Goal: Task Accomplishment & Management: Complete application form

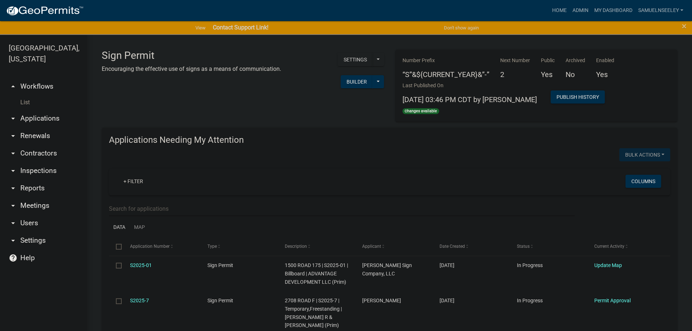
click at [28, 95] on link "List" at bounding box center [43, 102] width 87 height 15
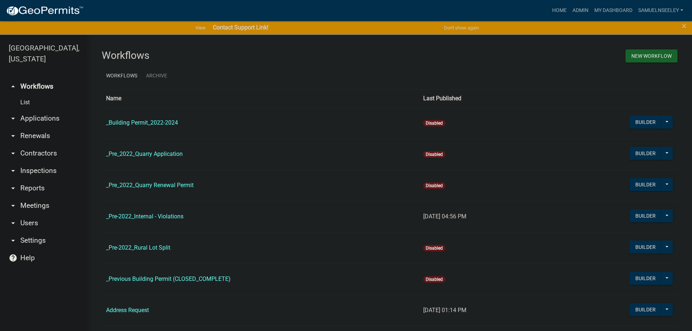
scroll to position [218, 0]
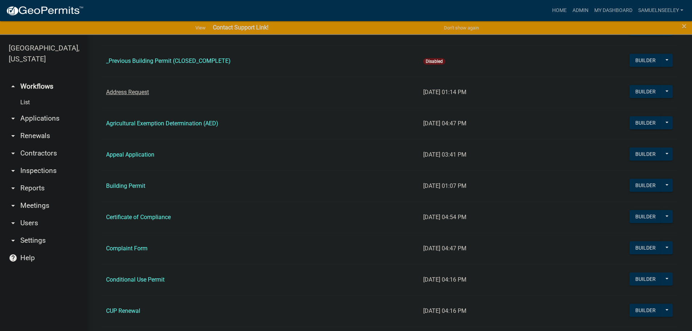
click at [123, 93] on link "Address Request" at bounding box center [127, 92] width 43 height 7
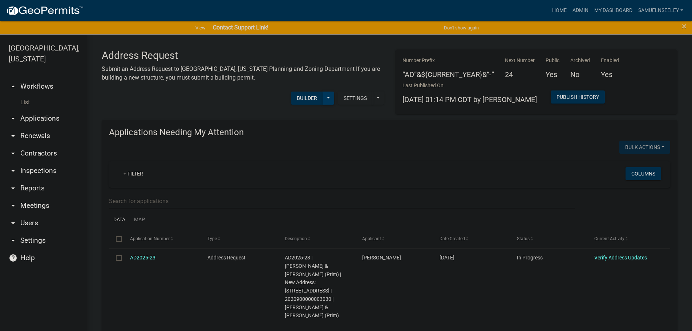
click at [328, 98] on button at bounding box center [329, 98] width 12 height 13
click at [310, 224] on button "Start Application" at bounding box center [304, 221] width 60 height 17
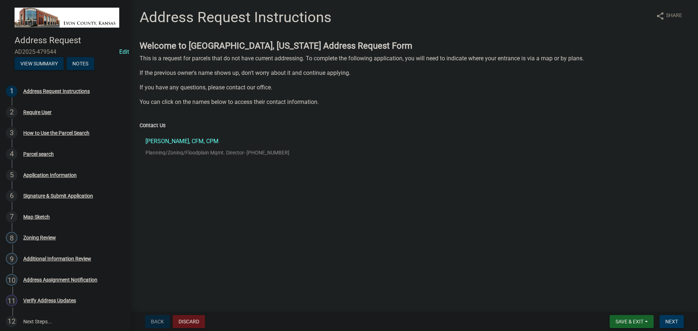
click at [671, 320] on span "Next" at bounding box center [671, 322] width 13 height 6
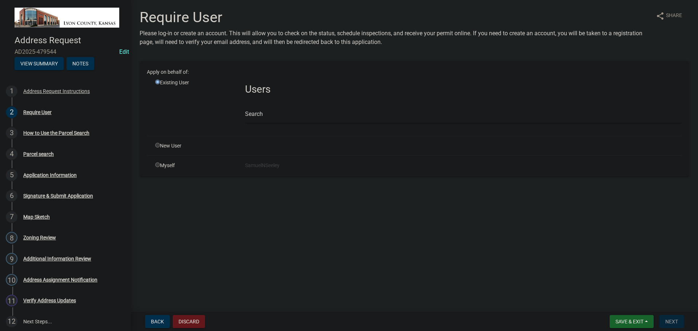
click at [172, 169] on div "Myself" at bounding box center [195, 166] width 90 height 8
click at [156, 164] on input "radio" at bounding box center [157, 164] width 5 height 5
radio input "true"
radio input "false"
click at [667, 324] on span "Next" at bounding box center [671, 322] width 13 height 6
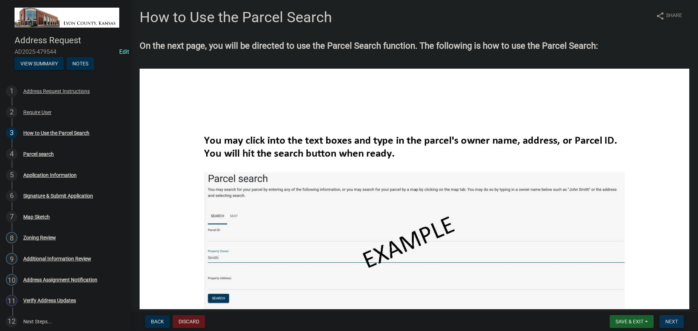
click at [673, 321] on span "Next" at bounding box center [671, 322] width 13 height 6
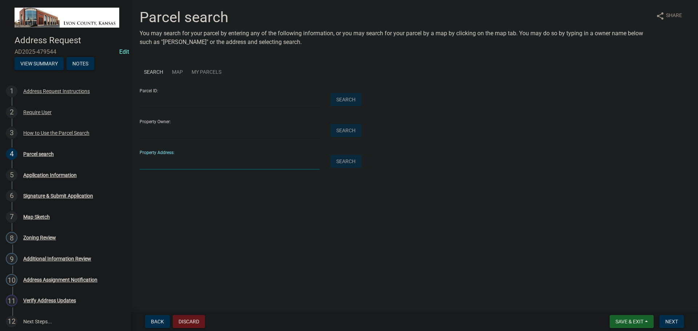
click at [165, 164] on input "Property Address:" at bounding box center [230, 162] width 180 height 15
type input "306 Road 180"
click at [342, 164] on button "Search" at bounding box center [345, 161] width 31 height 13
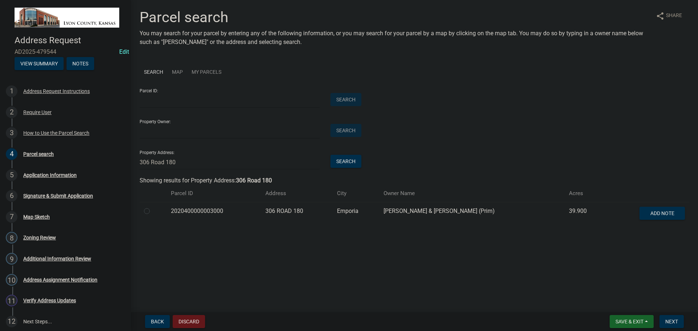
click at [153, 207] on label at bounding box center [153, 207] width 0 height 0
click at [153, 210] on input "radio" at bounding box center [155, 209] width 5 height 5
radio input "true"
click at [673, 322] on span "Next" at bounding box center [671, 322] width 13 height 6
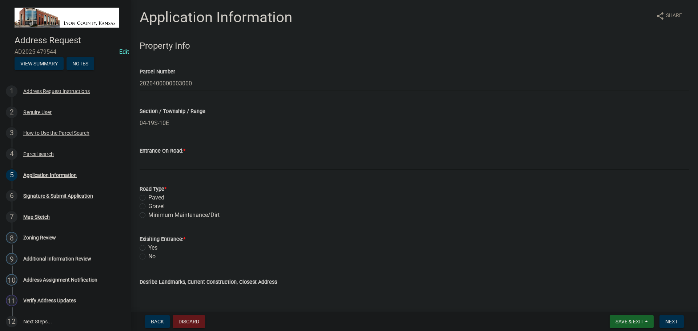
click at [148, 206] on label "Gravel" at bounding box center [156, 206] width 16 height 9
click at [148, 206] on input "Gravel" at bounding box center [150, 204] width 5 height 5
radio input "true"
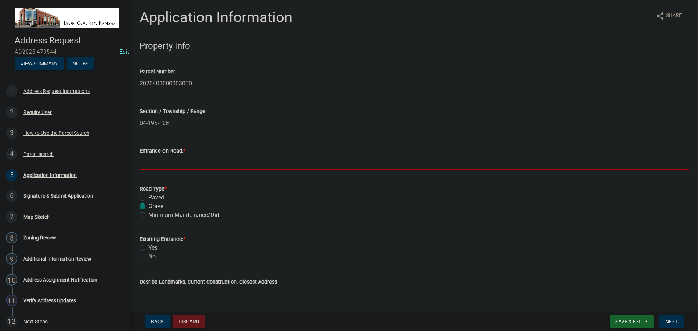
click at [151, 163] on input "Entrance On Road: *" at bounding box center [414, 162] width 549 height 15
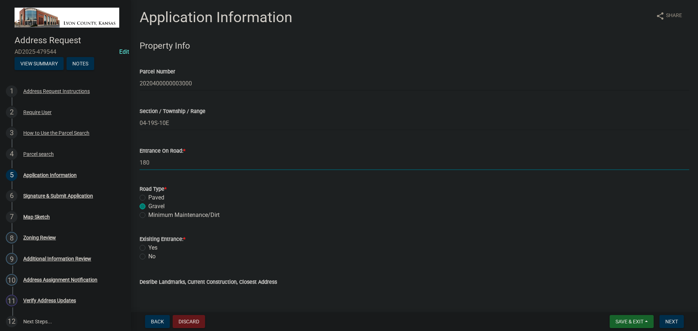
type input "180"
click at [148, 248] on label "Yes" at bounding box center [152, 247] width 9 height 9
click at [148, 248] on input "Yes" at bounding box center [150, 245] width 5 height 5
radio input "true"
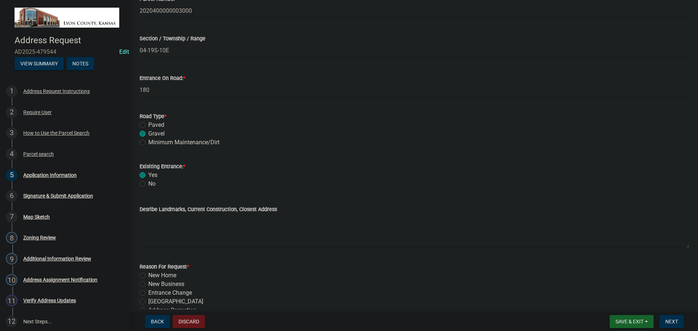
scroll to position [109, 0]
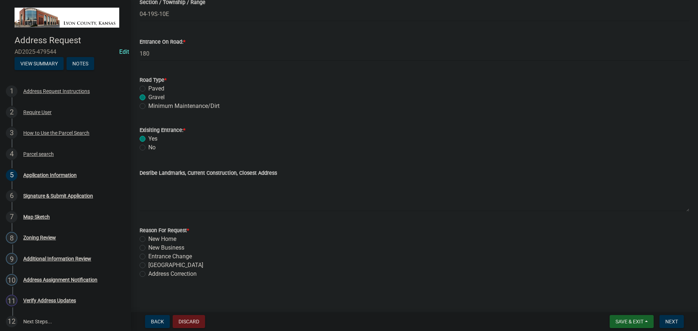
click at [148, 274] on label "Address Correction" at bounding box center [172, 274] width 48 height 9
click at [148, 274] on input "Address Correction" at bounding box center [150, 272] width 5 height 5
radio input "true"
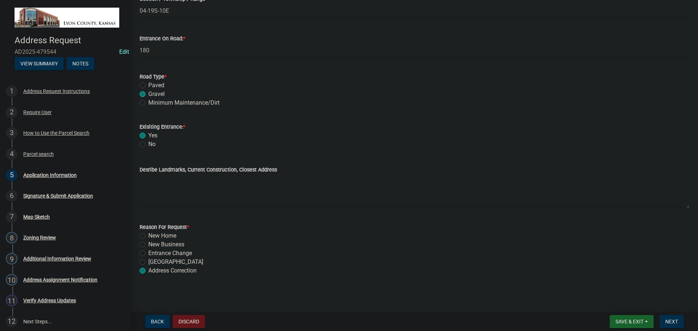
scroll to position [113, 0]
click at [668, 321] on span "Next" at bounding box center [671, 322] width 13 height 6
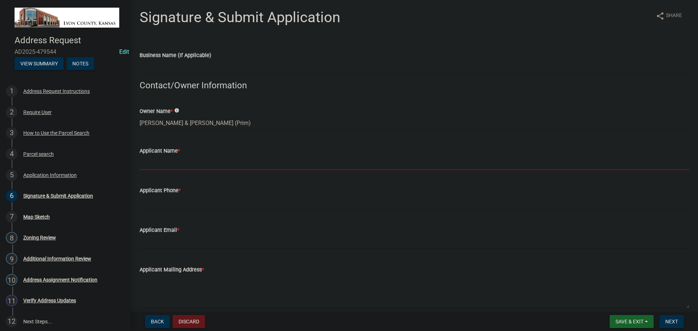
click at [167, 163] on input "Applicant Name *" at bounding box center [414, 162] width 549 height 15
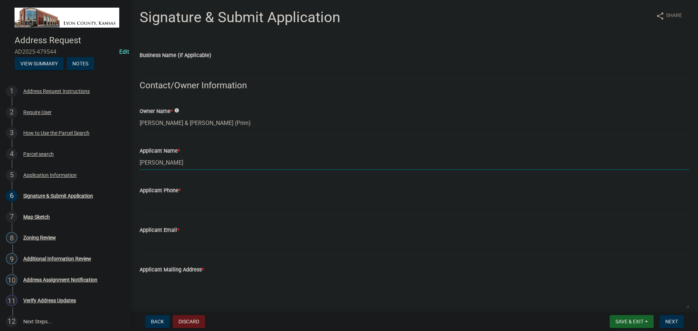
type input "[PERSON_NAME]"
type input "6203413471"
type input "[EMAIL_ADDRESS][DOMAIN_NAME]"
click at [193, 288] on textarea "Applicant Mailing Address *" at bounding box center [414, 291] width 549 height 34
type textarea "4"
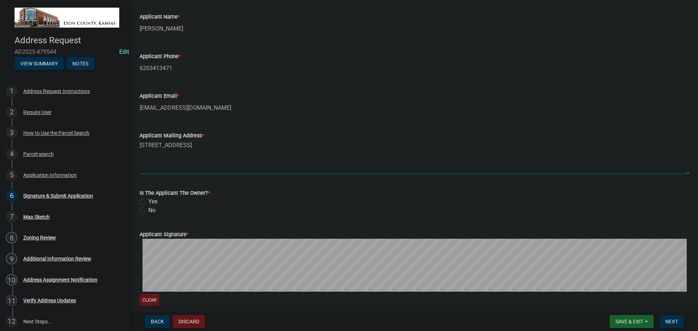
scroll to position [145, 0]
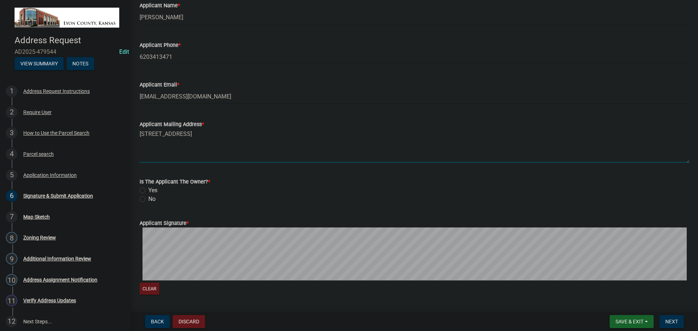
type textarea "[STREET_ADDRESS]"
click at [383, 203] on div "No" at bounding box center [414, 199] width 549 height 9
click at [148, 198] on label "No" at bounding box center [151, 199] width 7 height 9
click at [148, 198] on input "No" at bounding box center [150, 197] width 5 height 5
radio input "true"
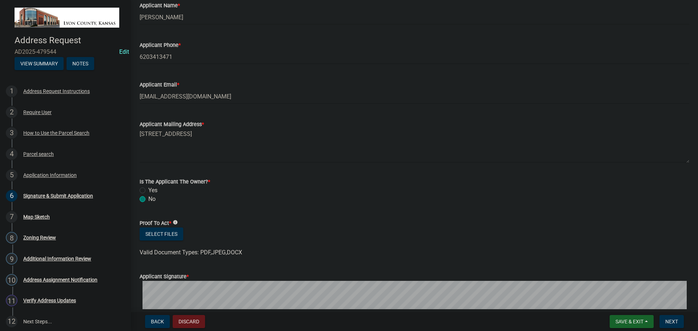
click at [148, 190] on label "Yes" at bounding box center [152, 190] width 9 height 9
click at [148, 190] on input "Yes" at bounding box center [150, 188] width 5 height 5
radio input "true"
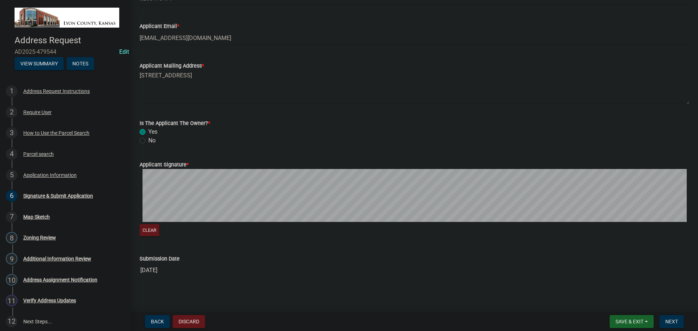
scroll to position [206, 0]
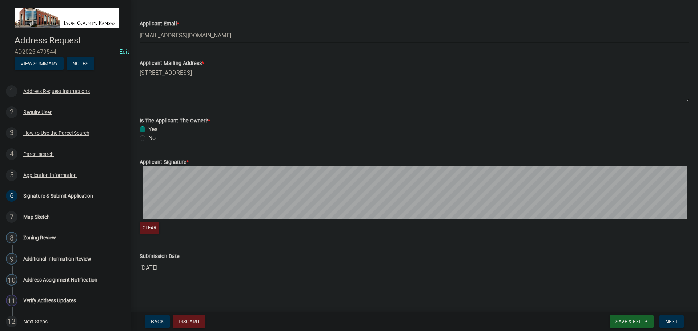
click at [196, 163] on form "Applicant Signature * Clear" at bounding box center [414, 192] width 549 height 86
click at [674, 323] on span "Next" at bounding box center [671, 322] width 13 height 6
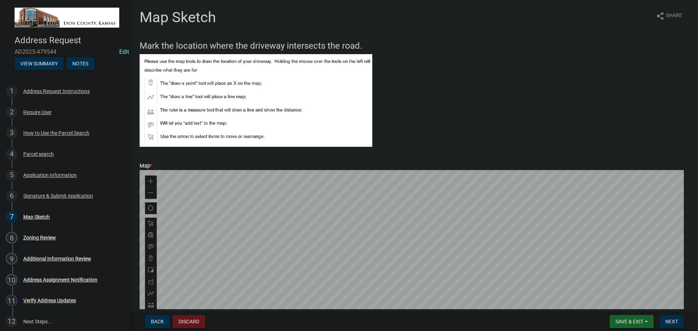
scroll to position [36, 0]
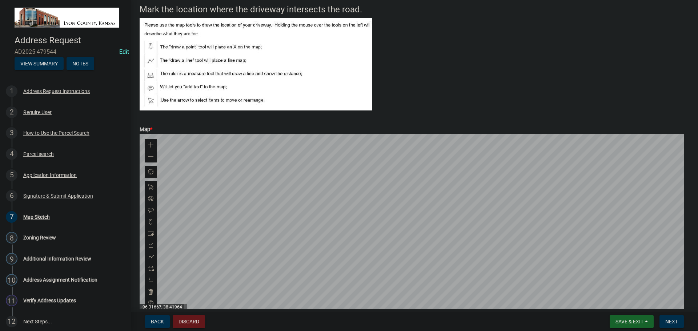
click at [402, 229] on div at bounding box center [414, 225] width 549 height 182
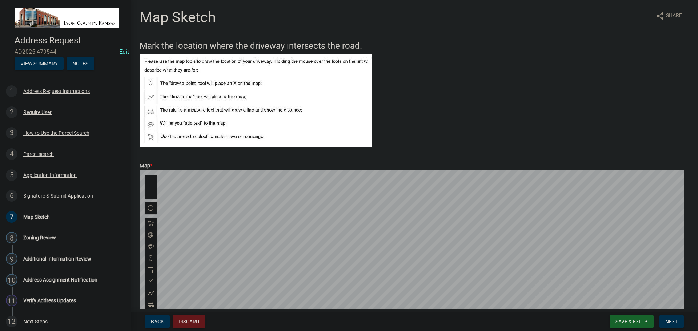
scroll to position [73, 0]
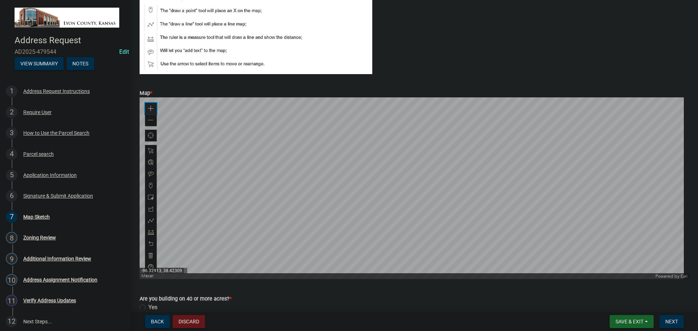
click at [152, 106] on span at bounding box center [151, 109] width 6 height 6
click at [152, 107] on span at bounding box center [151, 109] width 6 height 6
click at [329, 166] on div at bounding box center [414, 188] width 549 height 182
click at [345, 173] on div at bounding box center [414, 188] width 549 height 182
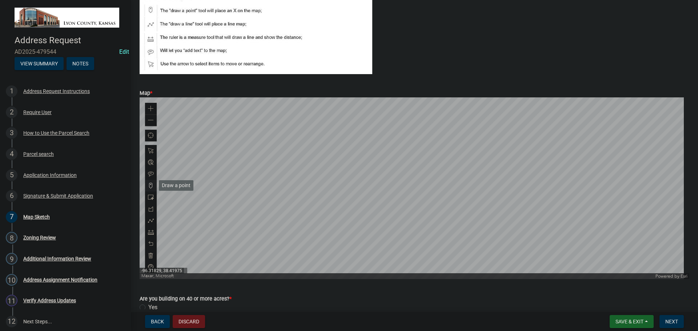
click at [149, 184] on span at bounding box center [151, 186] width 6 height 6
click at [320, 181] on div at bounding box center [414, 188] width 549 height 182
click at [334, 139] on div at bounding box center [414, 188] width 549 height 182
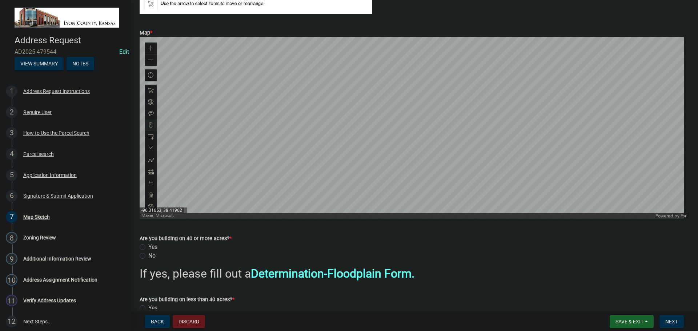
scroll to position [182, 0]
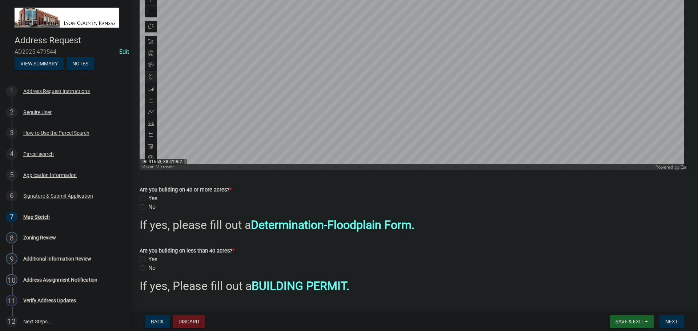
click at [148, 199] on label "Yes" at bounding box center [152, 198] width 9 height 9
click at [148, 199] on input "Yes" at bounding box center [150, 196] width 5 height 5
radio input "true"
drag, startPoint x: 143, startPoint y: 269, endPoint x: 162, endPoint y: 268, distance: 19.6
click at [148, 269] on label "No" at bounding box center [151, 268] width 7 height 9
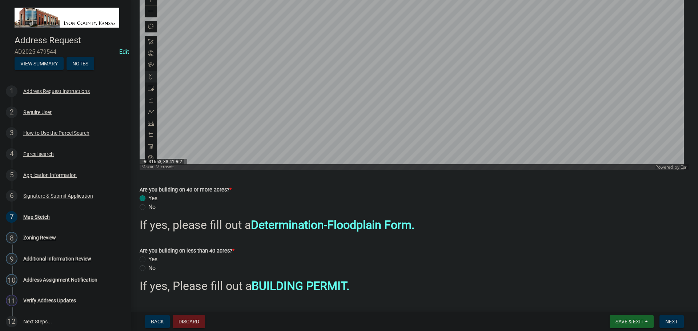
click at [148, 269] on input "No" at bounding box center [150, 266] width 5 height 5
radio input "true"
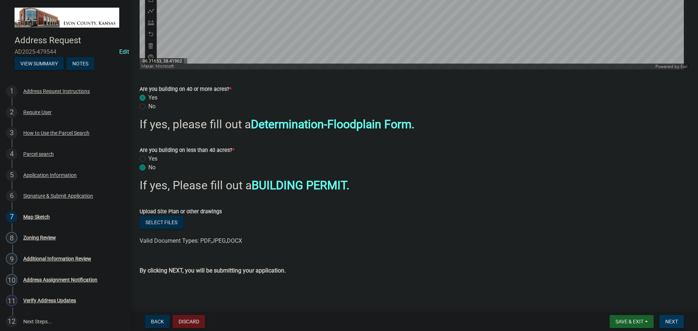
click at [673, 321] on span "Next" at bounding box center [671, 322] width 13 height 6
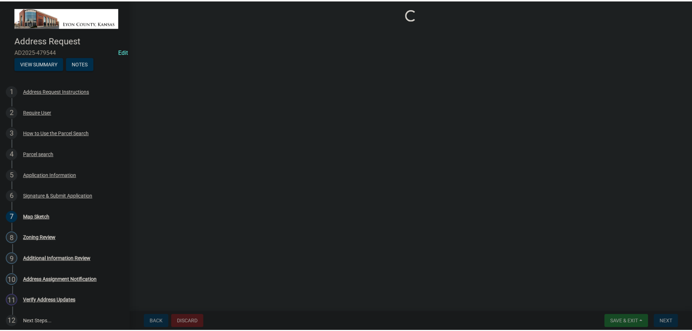
scroll to position [0, 0]
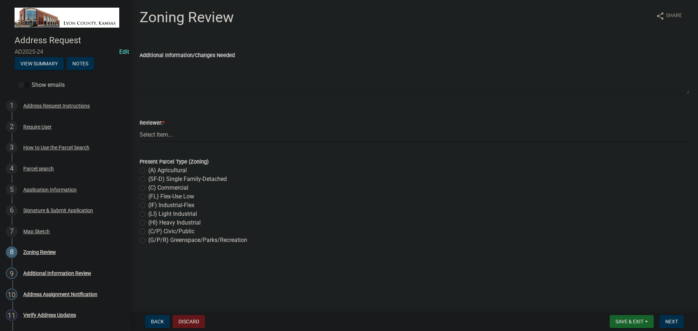
click at [161, 135] on select "Select Item... [PERSON_NAME] GIS Tech Other" at bounding box center [414, 134] width 549 height 15
click at [140, 127] on select "Select Item... [PERSON_NAME] GIS Tech Other" at bounding box center [414, 134] width 549 height 15
select select "54f4a546-63a8-400b-95d9-954cb518fd04"
click at [148, 170] on label "(A) Agricultural" at bounding box center [167, 170] width 39 height 9
click at [148, 170] on input "(A) Agricultural" at bounding box center [150, 168] width 5 height 5
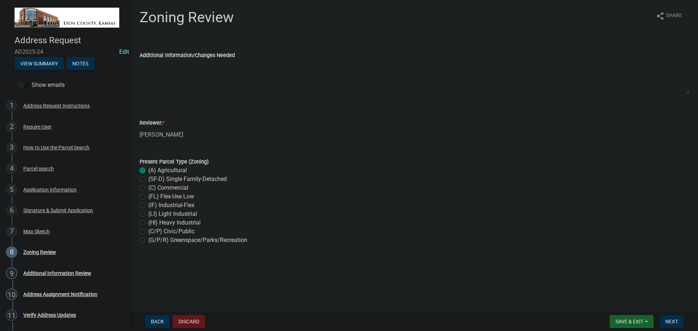
radio input "true"
click at [666, 320] on span "Next" at bounding box center [671, 322] width 13 height 6
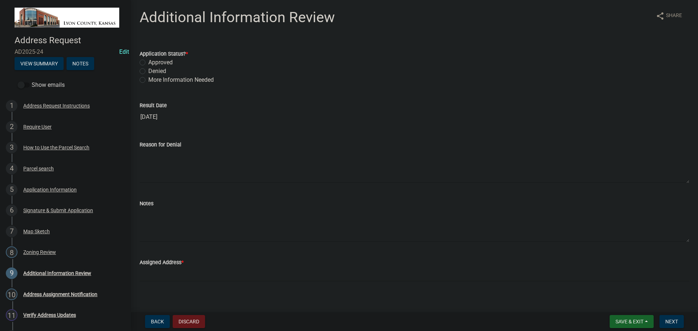
click at [148, 61] on label "Approved" at bounding box center [160, 62] width 24 height 9
click at [148, 61] on input "Approved" at bounding box center [150, 60] width 5 height 5
radio input "true"
click at [151, 214] on textarea "Notes" at bounding box center [414, 225] width 549 height 34
click at [197, 213] on textarea "Delete [STREET_ADDRESS]" at bounding box center [414, 225] width 549 height 34
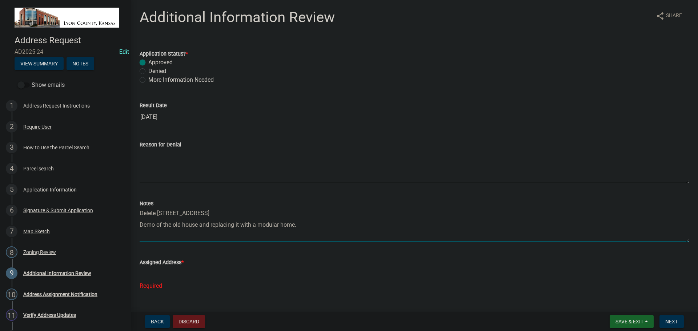
type textarea "Delete [STREET_ADDRESS] Demo of the old house and replacing it with a modular h…"
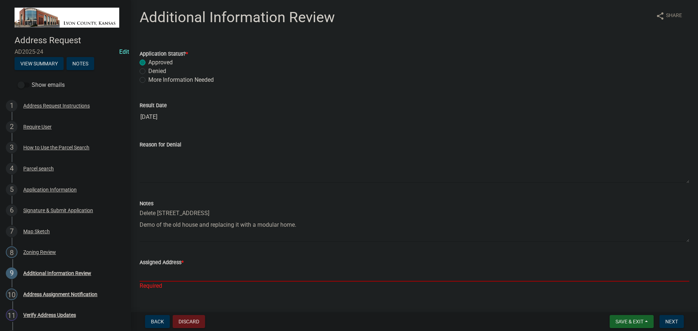
click at [175, 275] on input "Assigned Address *" at bounding box center [414, 274] width 549 height 15
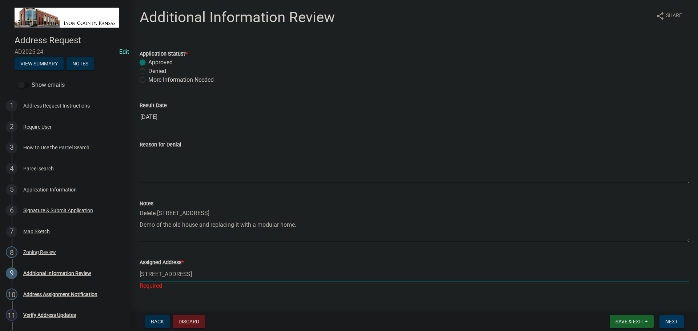
type input "[STREET_ADDRESS]"
click at [672, 321] on span "Next" at bounding box center [671, 322] width 13 height 6
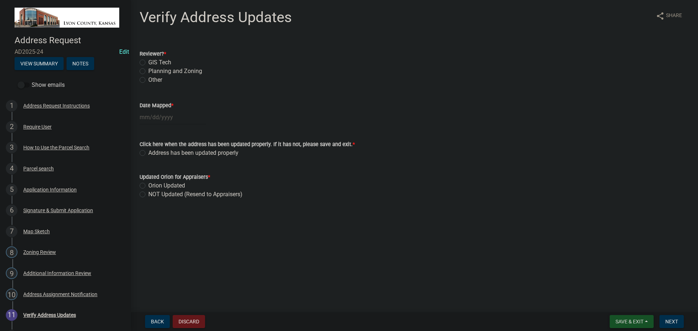
click at [630, 323] on span "Save & Exit" at bounding box center [629, 322] width 28 height 6
click at [623, 307] on button "Save & Exit" at bounding box center [624, 302] width 58 height 17
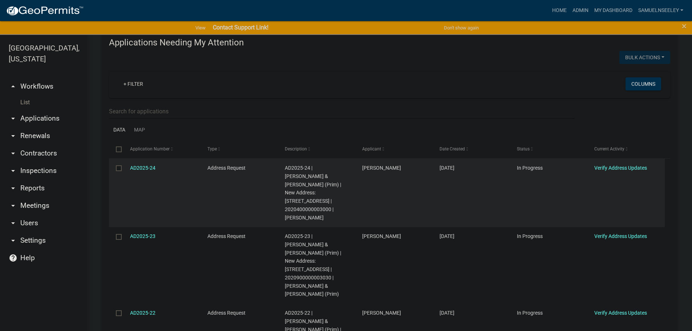
scroll to position [109, 0]
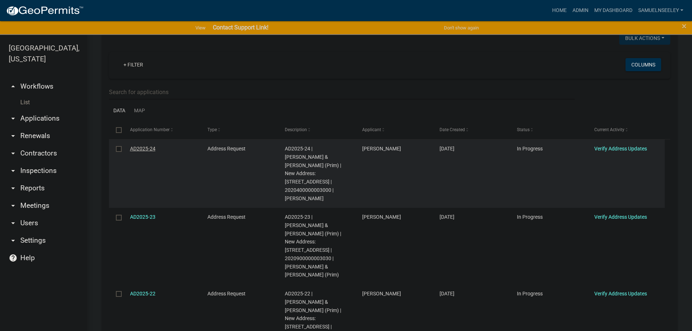
click at [137, 150] on link "AD2025-24" at bounding box center [142, 149] width 25 height 6
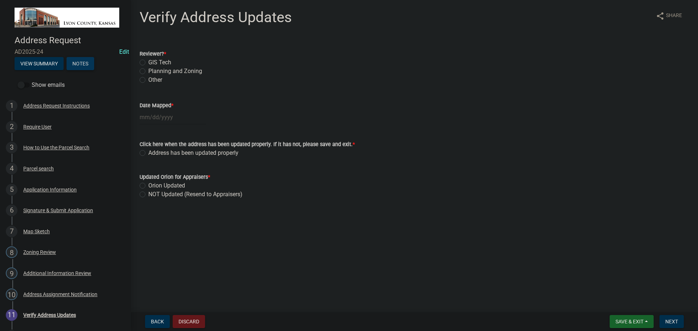
click at [80, 66] on button "Notes" at bounding box center [81, 63] width 28 height 13
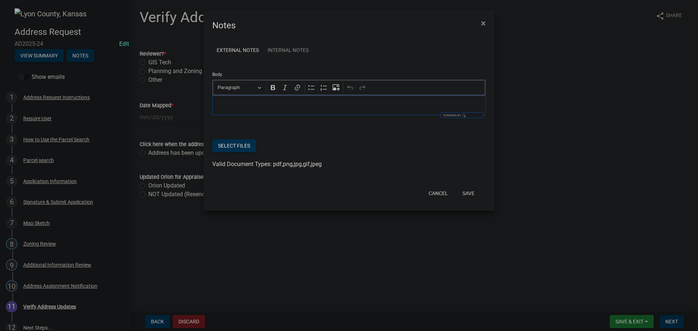
click at [254, 107] on p "Editor editing area: main. Press Alt+0 for help." at bounding box center [349, 105] width 266 height 9
click at [465, 193] on button "Save" at bounding box center [468, 193] width 24 height 13
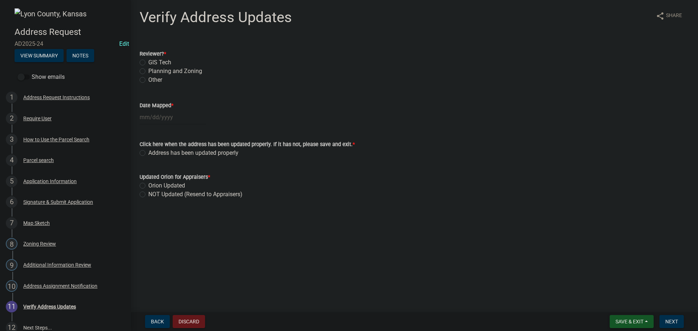
click at [623, 323] on span "Save & Exit" at bounding box center [629, 322] width 28 height 6
click at [618, 305] on button "Save & Exit" at bounding box center [624, 302] width 58 height 17
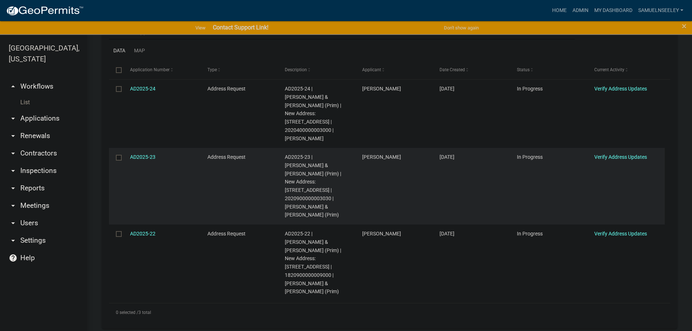
scroll to position [182, 0]
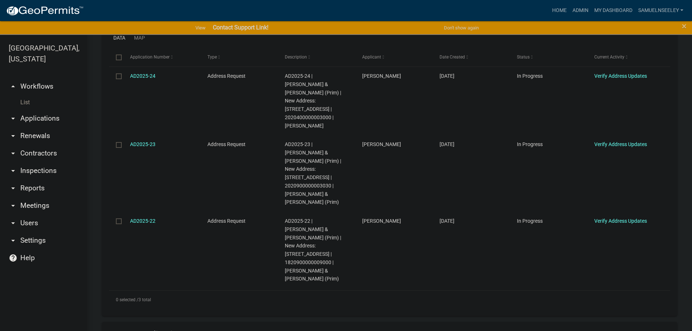
click at [27, 95] on link "List" at bounding box center [43, 102] width 87 height 15
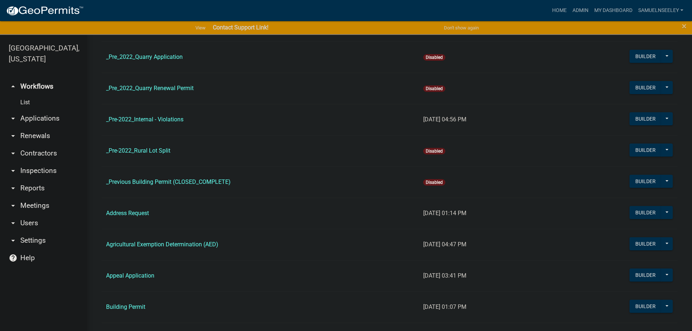
scroll to position [109, 0]
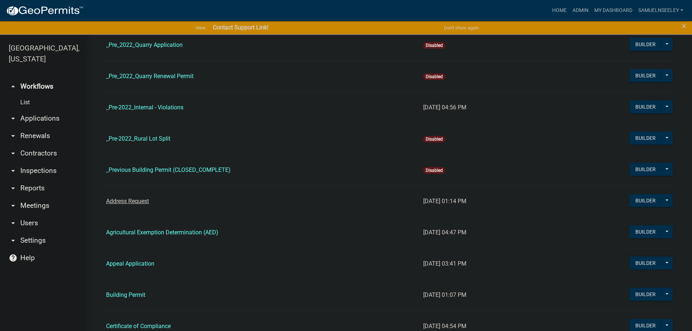
click at [130, 201] on link "Address Request" at bounding box center [127, 201] width 43 height 7
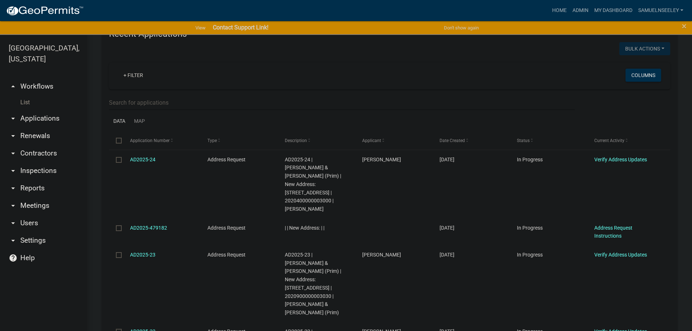
scroll to position [472, 0]
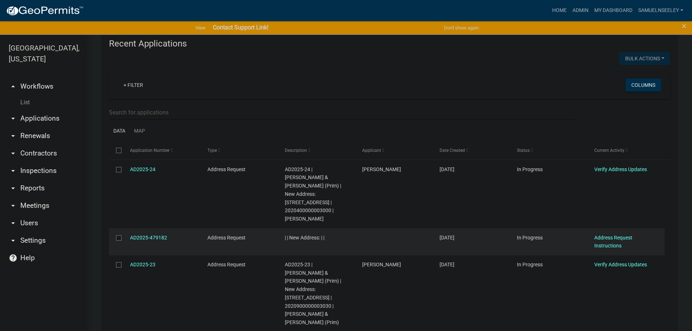
click at [118, 235] on input "checkbox" at bounding box center [118, 237] width 5 height 5
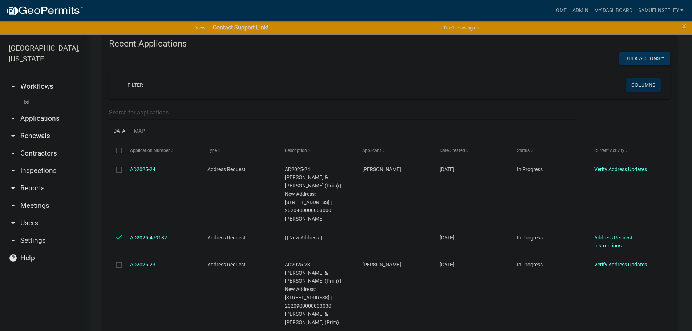
click at [639, 52] on button "Bulk Actions" at bounding box center [645, 58] width 51 height 13
click at [627, 72] on button "Void" at bounding box center [641, 77] width 58 height 17
checkbox input "false"
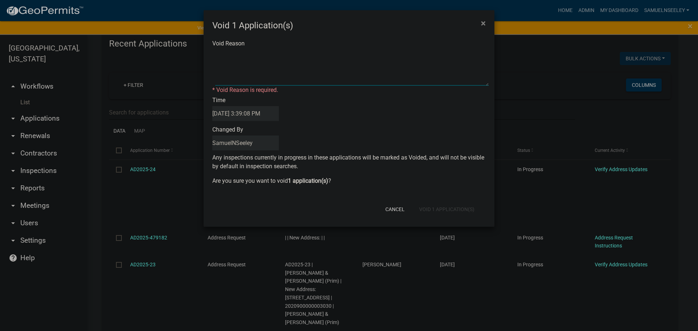
drag, startPoint x: 259, startPoint y: 56, endPoint x: 256, endPoint y: 52, distance: 5.5
click at [258, 55] on textarea "Void Reason" at bounding box center [351, 67] width 273 height 36
type textarea "XX"
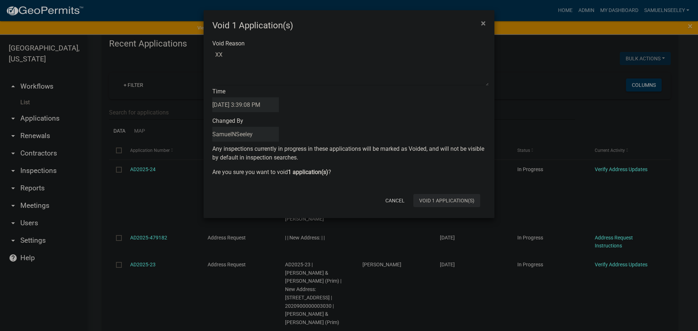
click at [436, 210] on div "Cancel Void 1 Application(s)" at bounding box center [396, 200] width 179 height 19
click at [437, 201] on button "Void 1 Application(s)" at bounding box center [446, 200] width 67 height 13
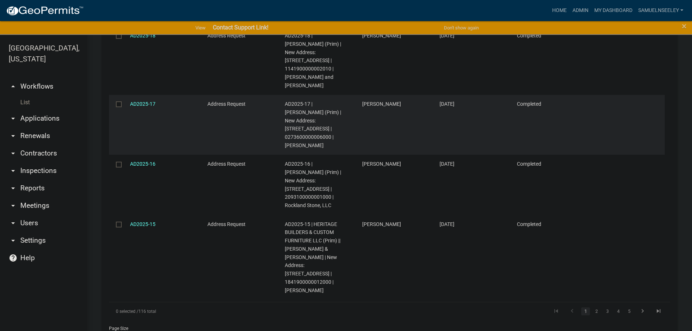
scroll to position [1041, 0]
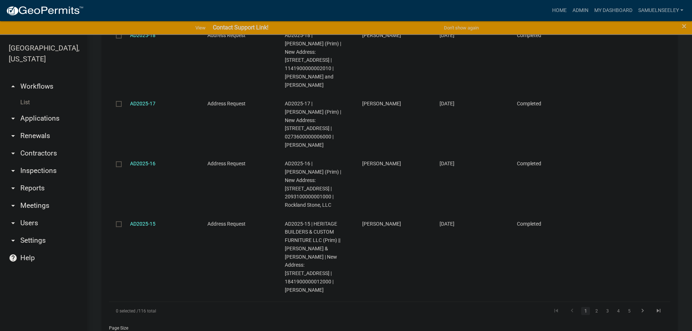
click at [25, 95] on link "List" at bounding box center [43, 102] width 87 height 15
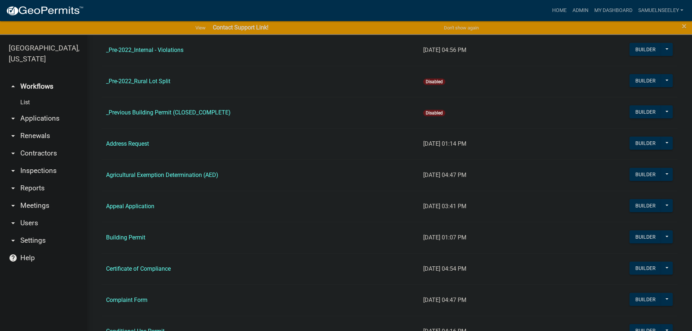
scroll to position [182, 0]
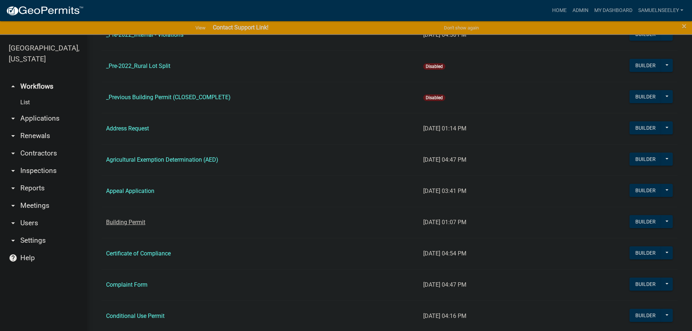
click at [112, 222] on link "Building Permit" at bounding box center [125, 222] width 39 height 7
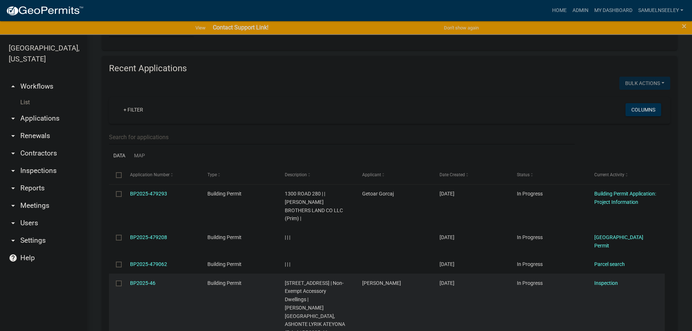
scroll to position [909, 0]
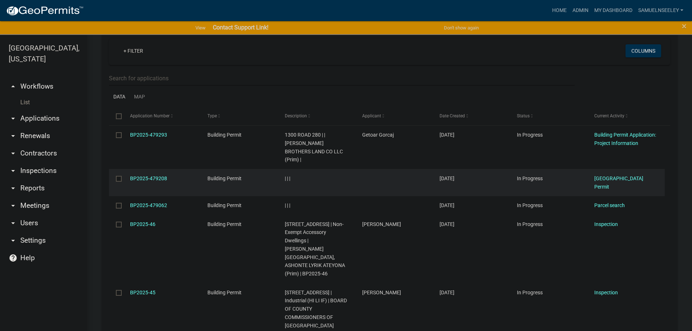
click at [118, 176] on input "checkbox" at bounding box center [118, 178] width 5 height 5
checkbox input "true"
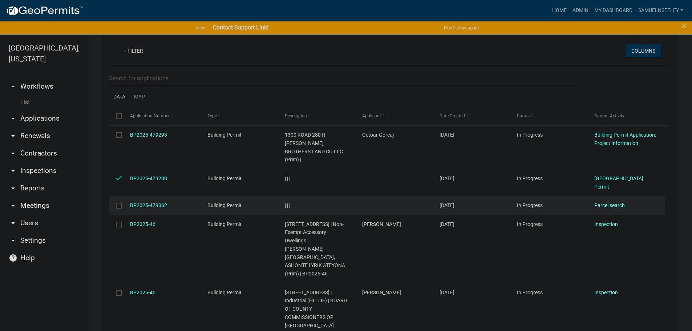
click at [117, 203] on input "checkbox" at bounding box center [118, 205] width 5 height 5
checkbox input "true"
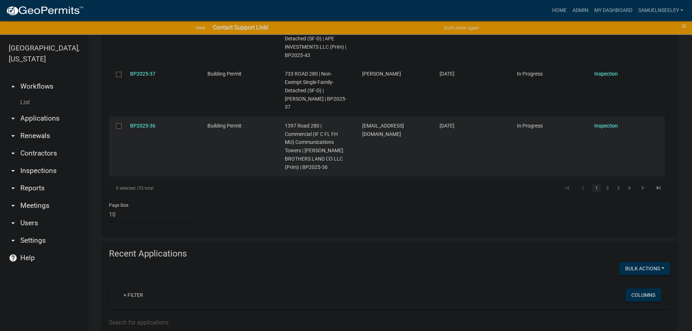
scroll to position [577, 0]
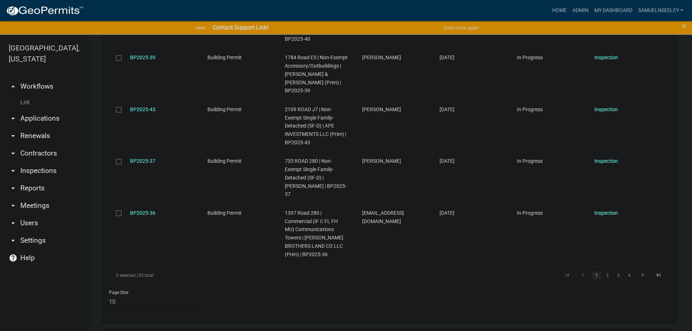
click at [27, 95] on link "List" at bounding box center [43, 102] width 87 height 15
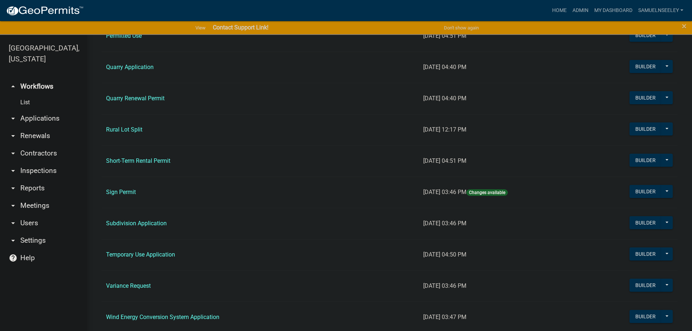
scroll to position [727, 0]
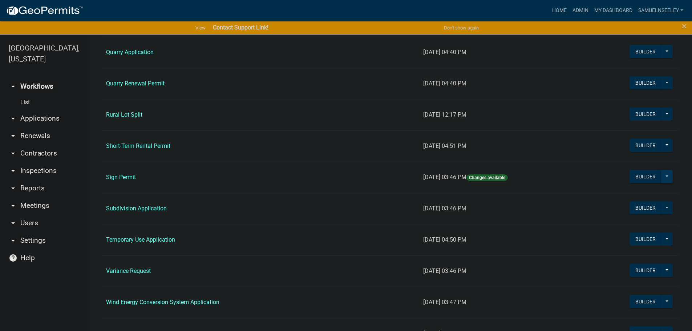
click at [662, 178] on button at bounding box center [667, 176] width 12 height 13
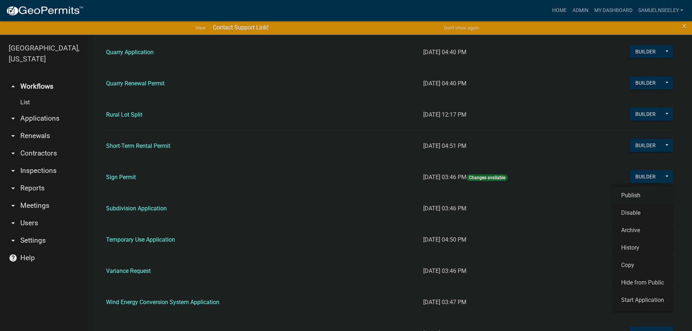
click at [631, 193] on button "Publish" at bounding box center [643, 195] width 60 height 17
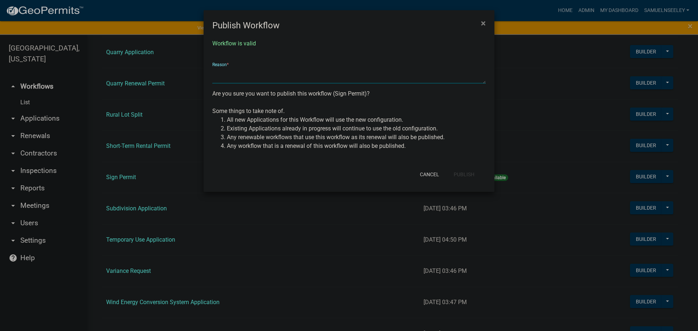
click at [254, 74] on textarea at bounding box center [348, 75] width 273 height 17
click at [328, 96] on div "Workflow is valid Reason * Are you sure you want to publish this workflow (Sign…" at bounding box center [349, 98] width 291 height 133
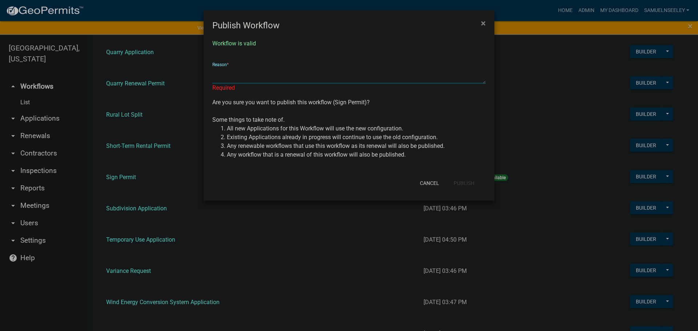
click at [245, 73] on textarea at bounding box center [348, 75] width 273 height 17
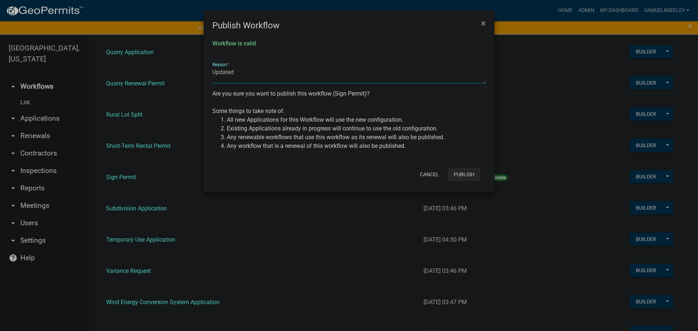
type textarea "Updated"
click at [471, 180] on button "Publish" at bounding box center [464, 174] width 32 height 13
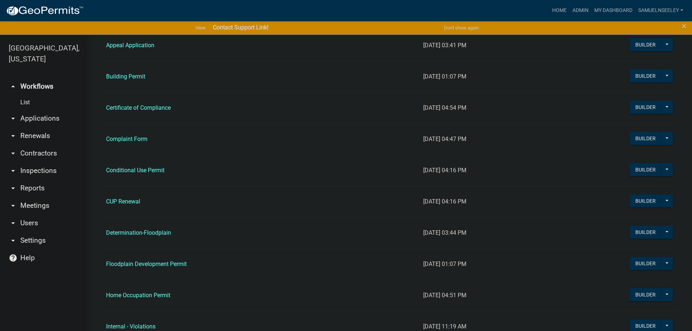
scroll to position [327, 0]
click at [132, 107] on link "Certificate of Compliance" at bounding box center [138, 108] width 65 height 7
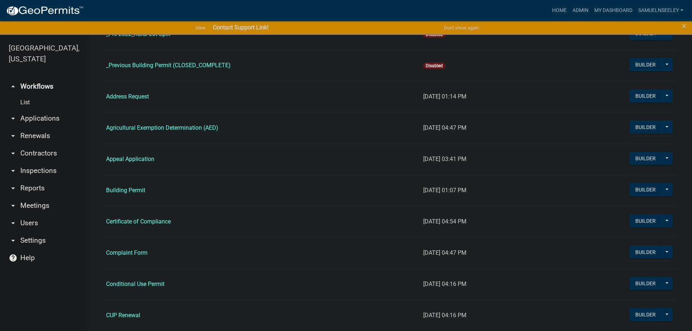
scroll to position [218, 0]
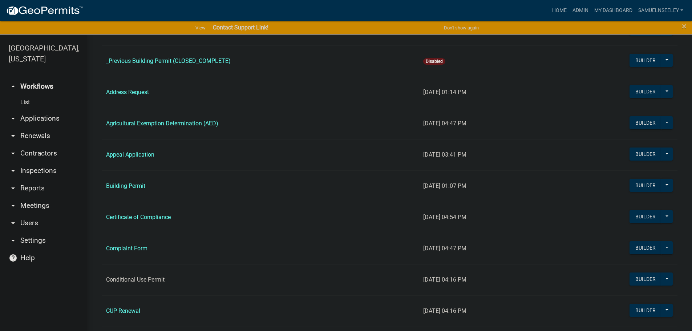
click at [126, 280] on link "Conditional Use Permit" at bounding box center [135, 279] width 59 height 7
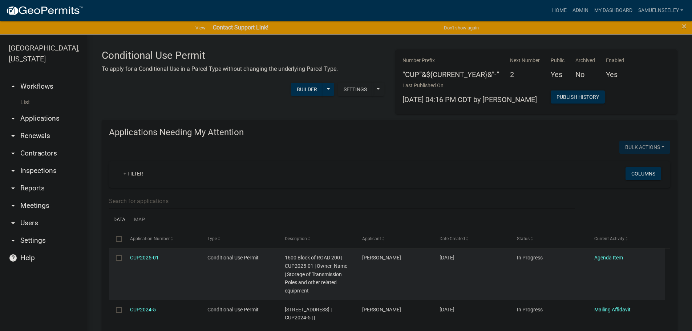
scroll to position [36, 0]
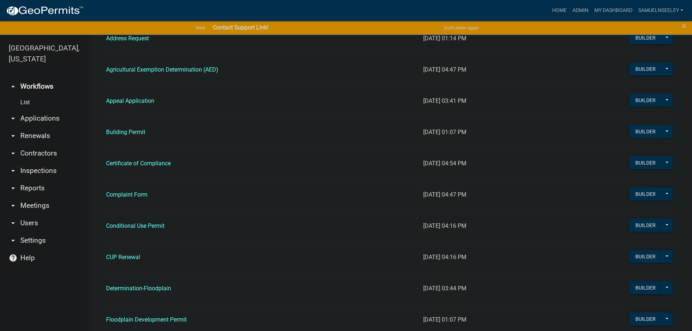
scroll to position [327, 0]
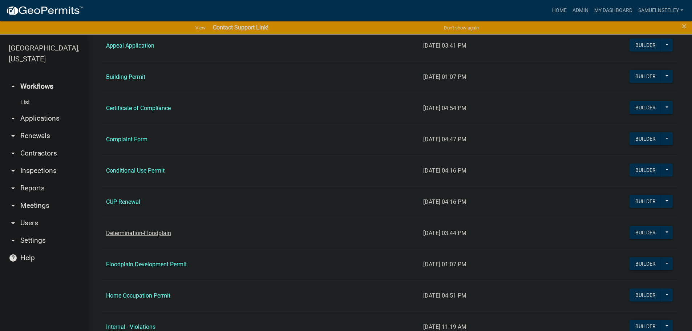
click at [132, 231] on link "Determination-Floodplain" at bounding box center [138, 233] width 65 height 7
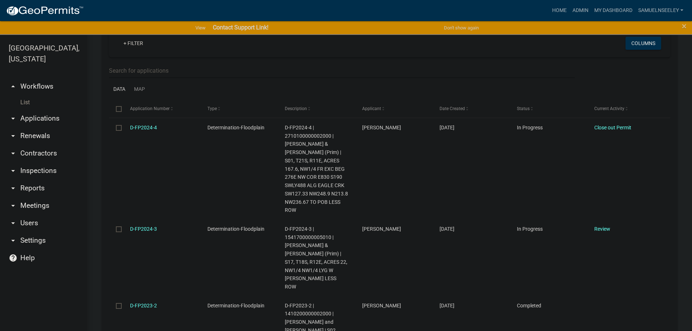
scroll to position [509, 0]
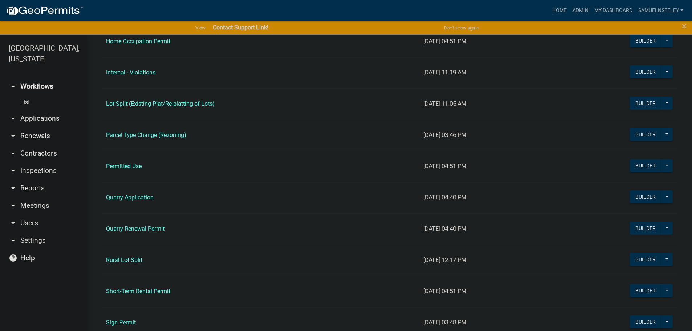
scroll to position [618, 0]
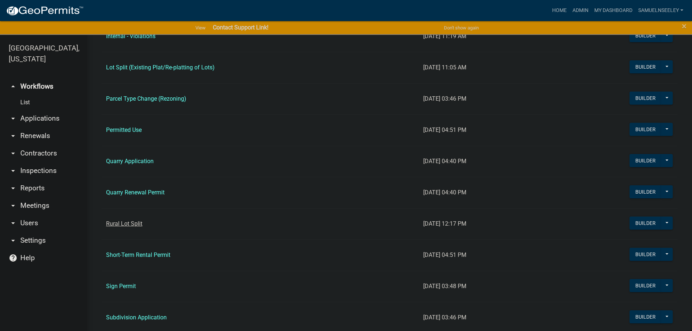
click at [121, 222] on link "Rural Lot Split" at bounding box center [124, 223] width 36 height 7
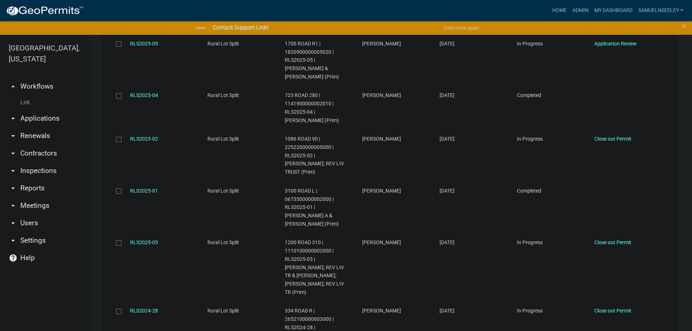
scroll to position [1127, 0]
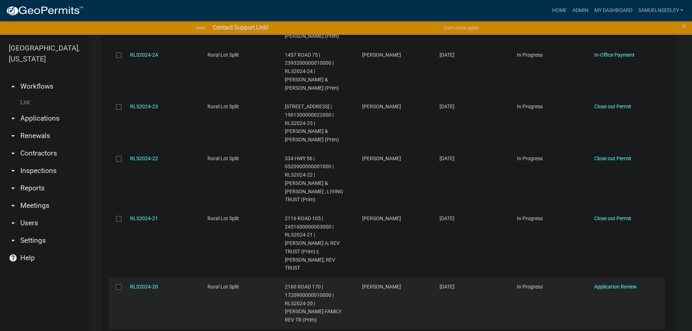
scroll to position [1145, 0]
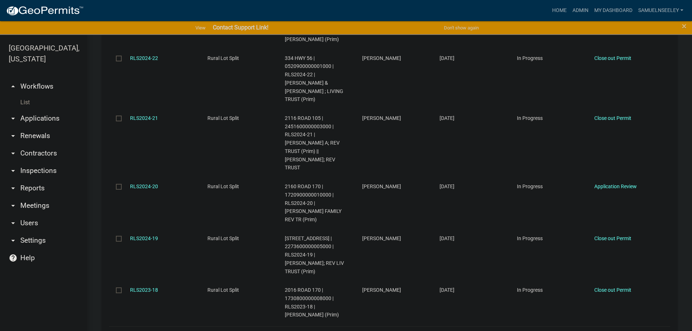
click at [603, 331] on link "3" at bounding box center [607, 336] width 9 height 8
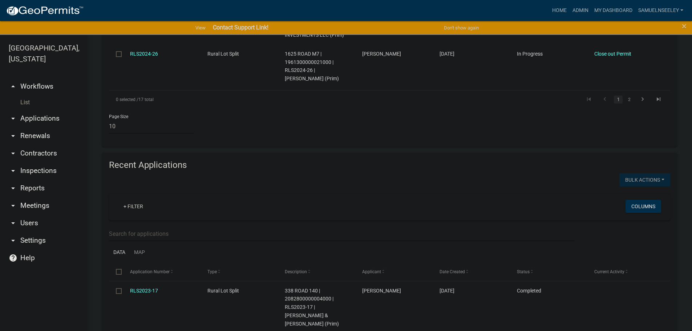
scroll to position [681, 0]
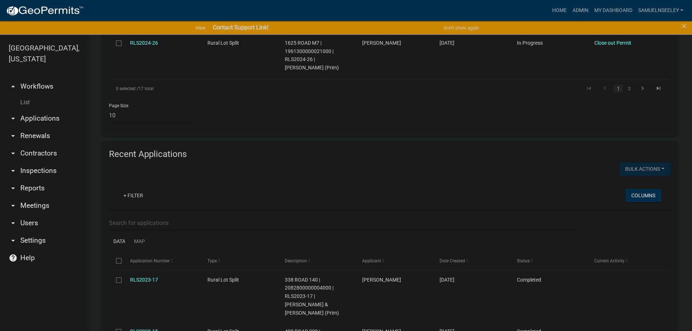
click at [26, 95] on link "List" at bounding box center [43, 102] width 87 height 15
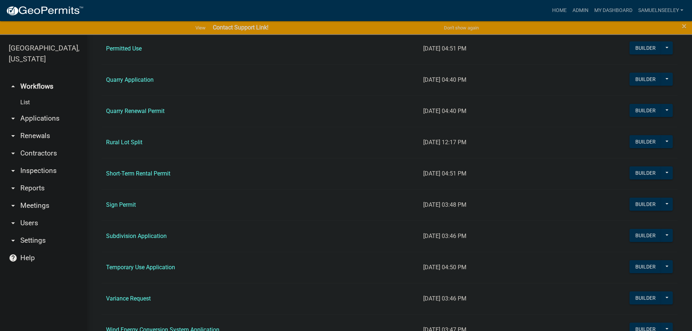
scroll to position [727, 0]
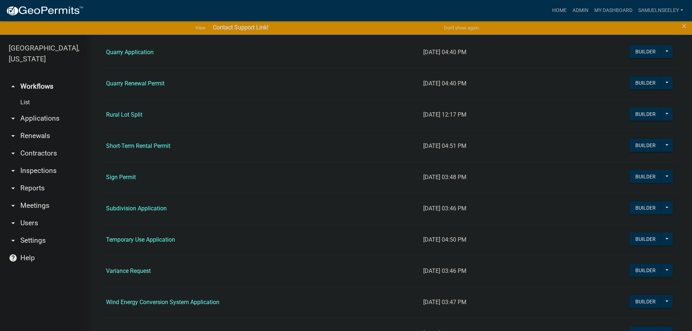
click at [138, 148] on link "Short-Term Rental Permit" at bounding box center [138, 145] width 64 height 7
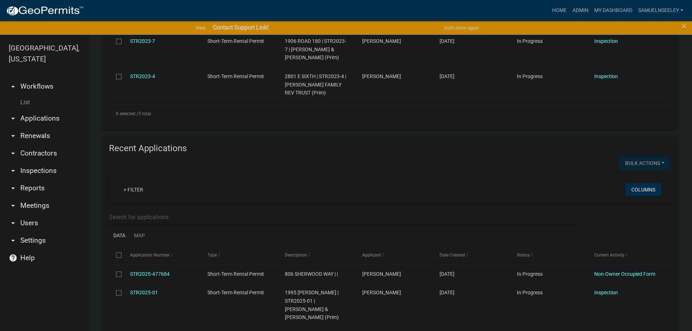
scroll to position [400, 0]
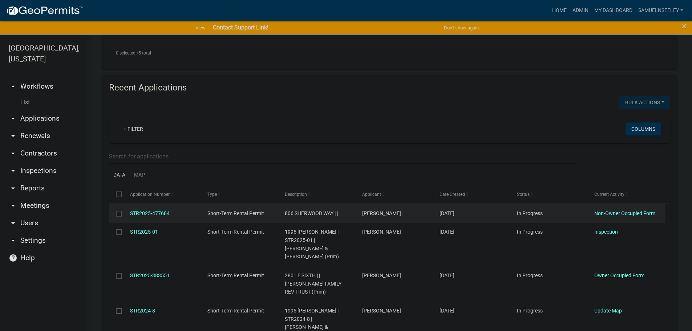
click at [118, 211] on input "checkbox" at bounding box center [118, 213] width 5 height 5
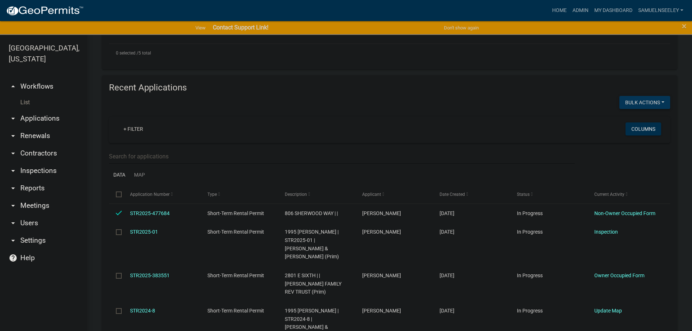
click at [653, 96] on button "Bulk Actions" at bounding box center [645, 102] width 51 height 13
click at [632, 165] on button "Withdraw" at bounding box center [641, 173] width 58 height 17
checkbox input "false"
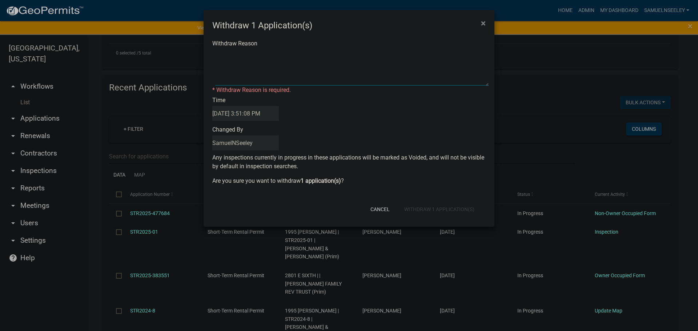
click at [232, 57] on textarea "Withdraw Reason" at bounding box center [351, 67] width 273 height 36
type textarea "In City"
click at [426, 212] on div "Withdraw 1 Application(s) × Withdraw Reason * Withdraw Reason is required. Time…" at bounding box center [349, 118] width 291 height 217
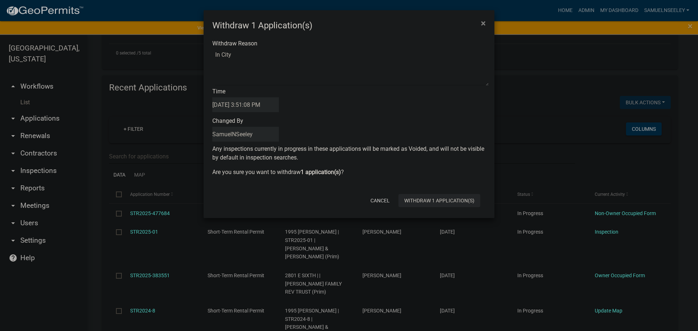
click at [422, 201] on button "Withdraw 1 Application(s)" at bounding box center [439, 200] width 82 height 13
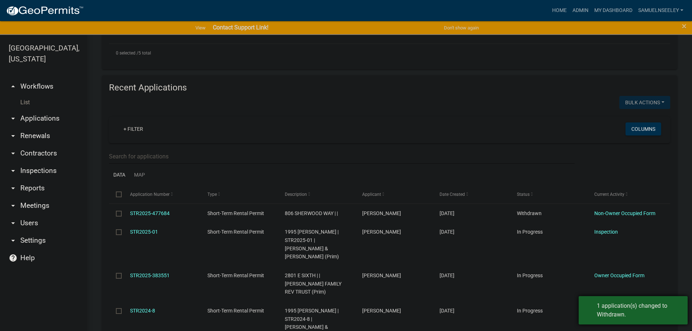
click at [589, 311] on div "1 application(s) changed to Withdrawn." at bounding box center [633, 310] width 109 height 28
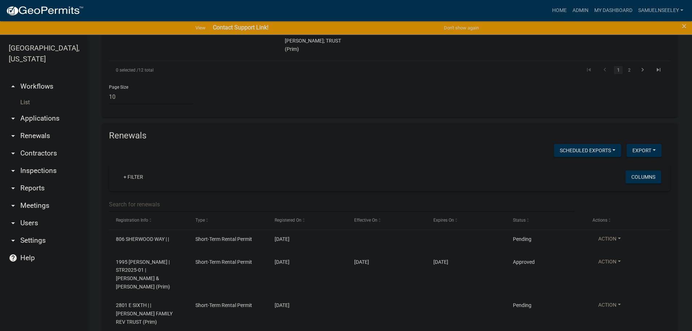
scroll to position [914, 0]
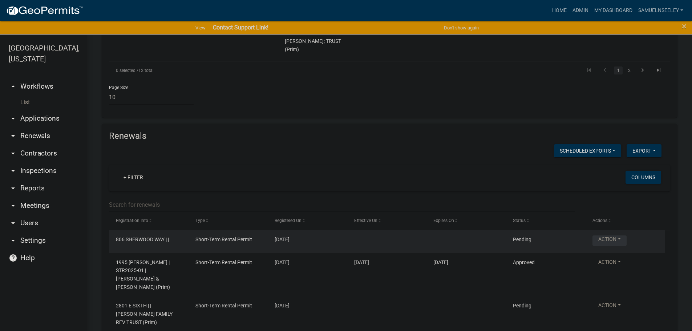
click at [619, 235] on button "Action" at bounding box center [610, 240] width 34 height 11
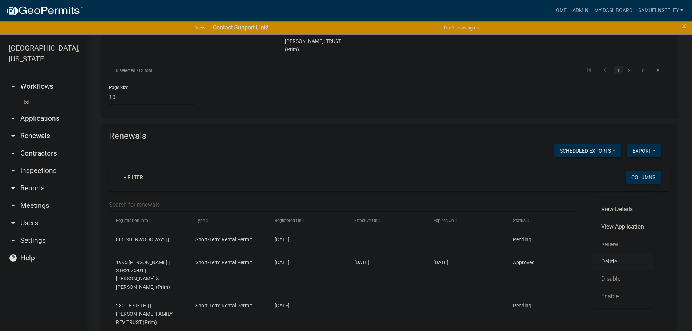
click at [607, 261] on link "Delete" at bounding box center [623, 261] width 60 height 17
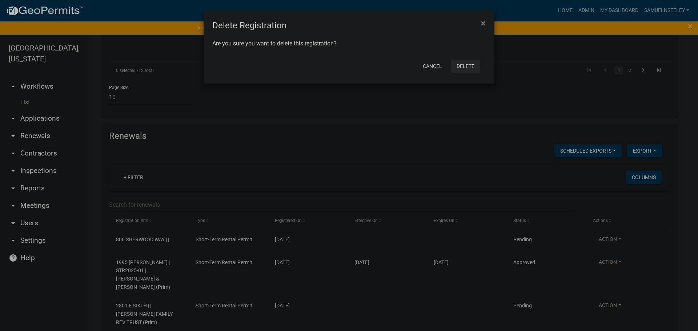
click at [462, 67] on button "Delete" at bounding box center [465, 66] width 29 height 13
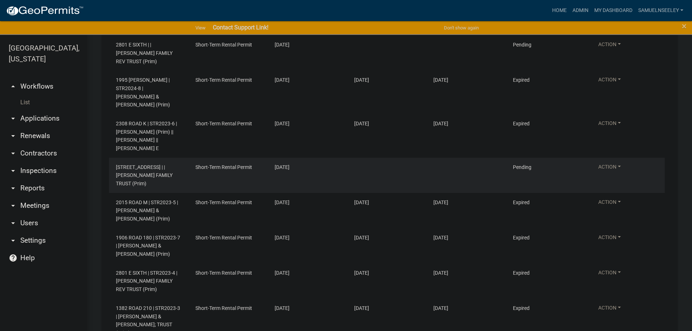
scroll to position [1168, 0]
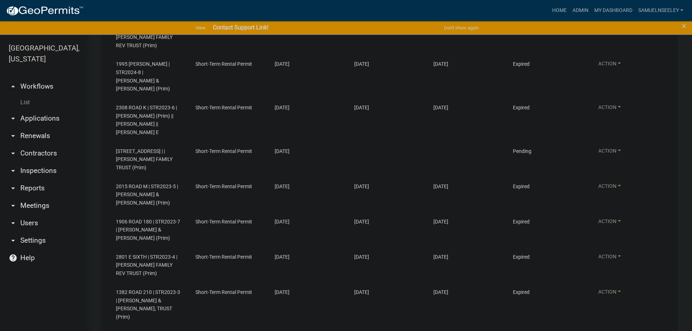
click at [25, 95] on link "List" at bounding box center [43, 102] width 87 height 15
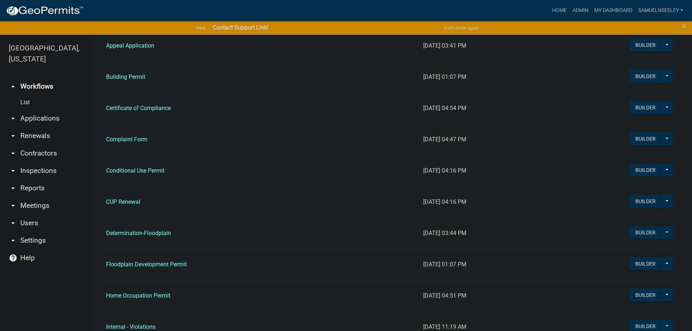
scroll to position [436, 0]
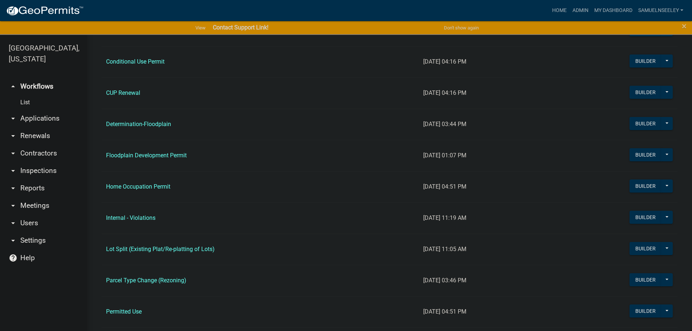
click at [136, 158] on link "Floodplain Development Permit" at bounding box center [146, 155] width 81 height 7
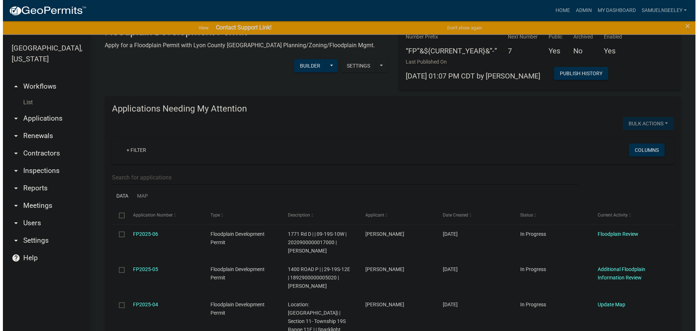
scroll to position [36, 0]
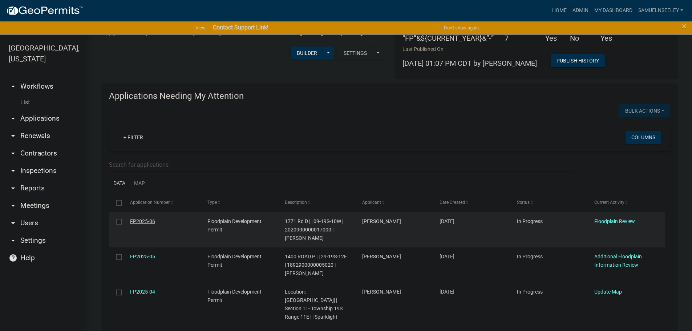
click at [143, 220] on link "FP2025-06" at bounding box center [142, 221] width 25 height 6
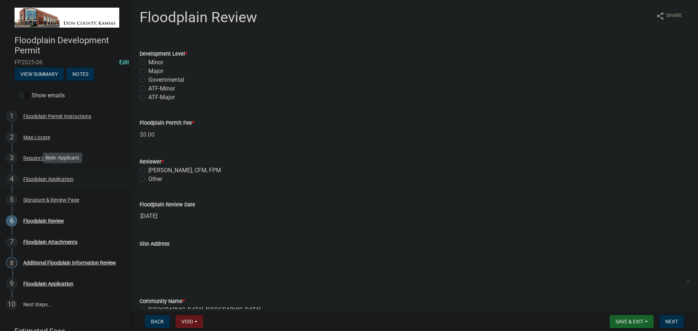
click at [37, 180] on div "Floodplain Application" at bounding box center [48, 179] width 50 height 5
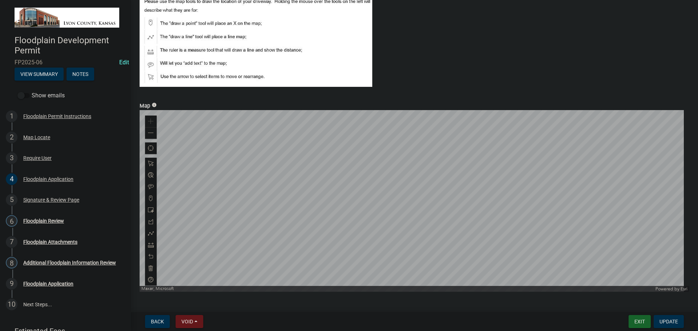
scroll to position [507, 0]
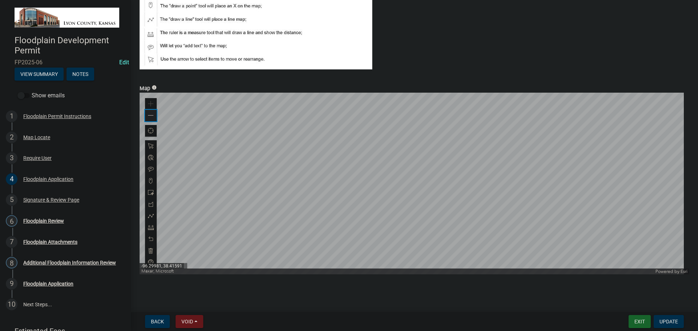
click at [152, 117] on span at bounding box center [151, 116] width 6 height 6
click at [151, 116] on span at bounding box center [151, 116] width 6 height 6
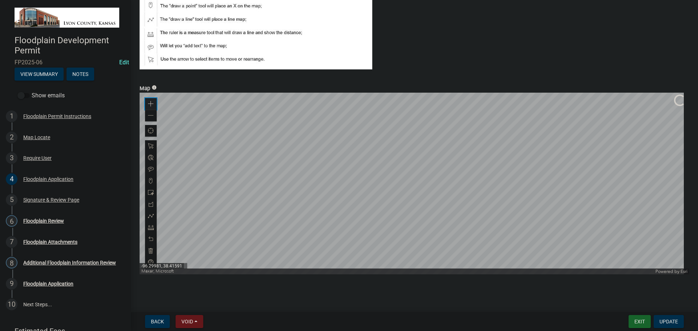
click at [149, 101] on span at bounding box center [151, 104] width 6 height 6
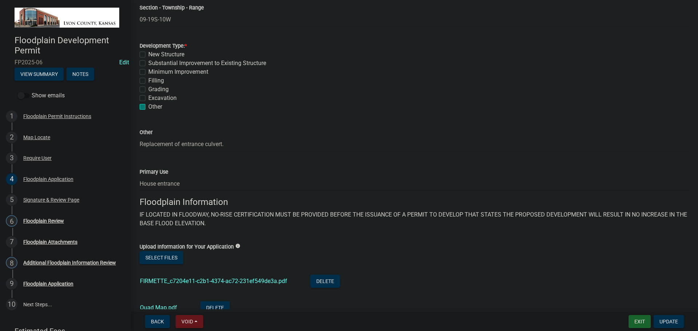
scroll to position [216, 0]
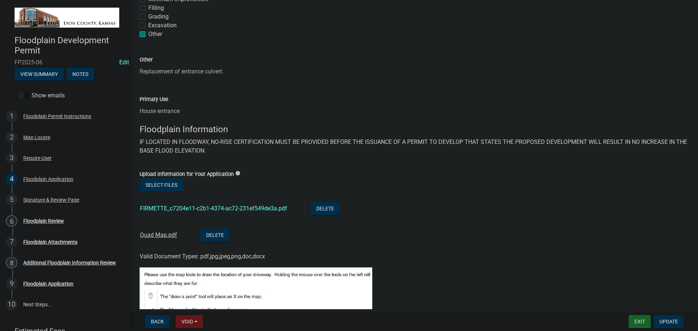
click at [154, 234] on link "Quad Map.pdf" at bounding box center [158, 234] width 37 height 7
click at [196, 208] on link "FIRMETTE_c7204e11-c2b1-4374-ac72-231ef549de3a.pdf" at bounding box center [213, 208] width 147 height 7
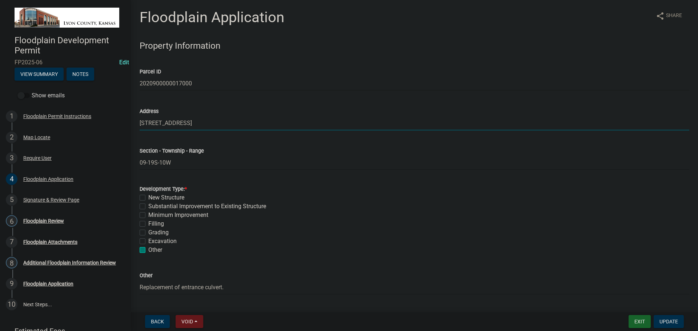
click at [157, 122] on input "[STREET_ADDRESS]" at bounding box center [414, 123] width 549 height 15
type input "1771 Road D"
click at [294, 155] on input "09-19S-10W" at bounding box center [414, 162] width 549 height 15
click at [31, 136] on div "Map Locate" at bounding box center [36, 137] width 27 height 5
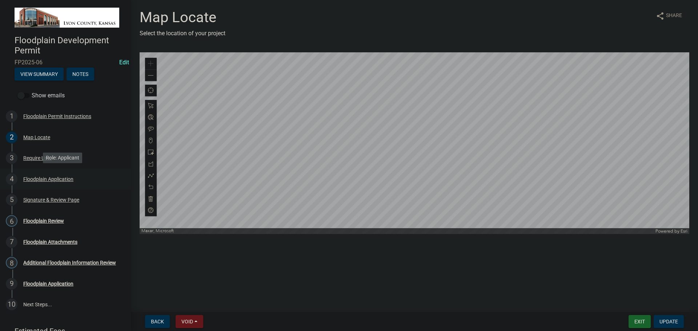
click at [39, 178] on div "Floodplain Application" at bounding box center [48, 179] width 50 height 5
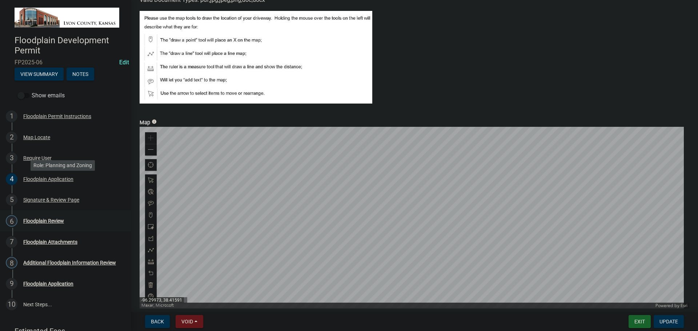
scroll to position [34, 0]
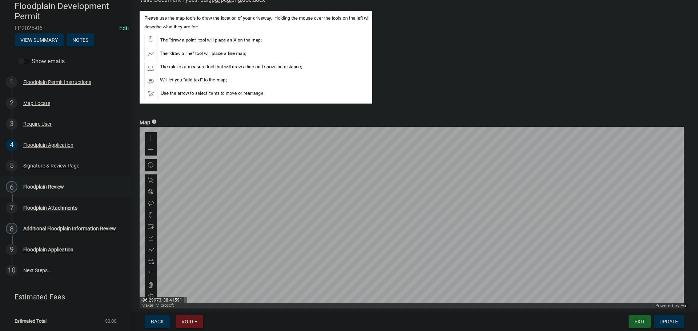
click at [40, 185] on div "Floodplain Review" at bounding box center [43, 186] width 41 height 5
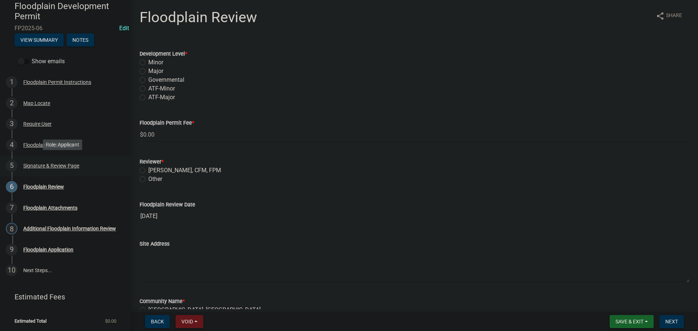
click at [37, 165] on div "Signature & Review Page" at bounding box center [51, 165] width 56 height 5
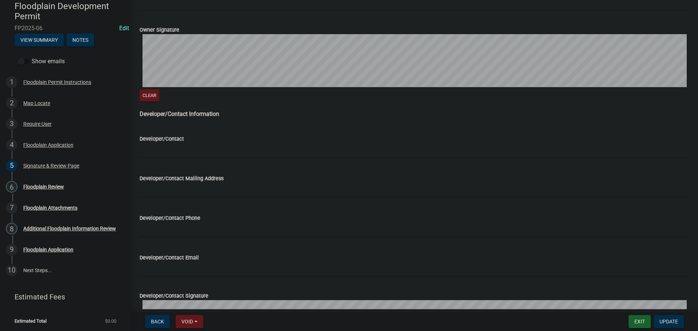
scroll to position [422, 0]
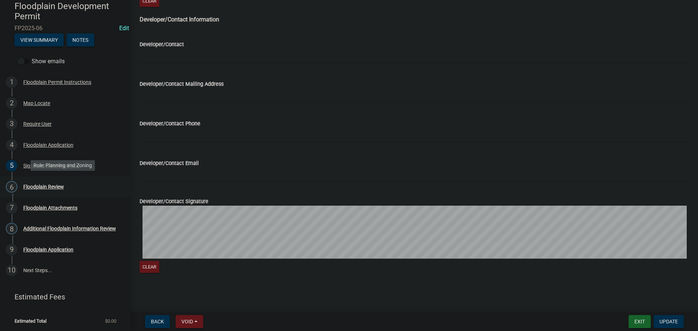
click at [35, 186] on div "Floodplain Review" at bounding box center [43, 186] width 41 height 5
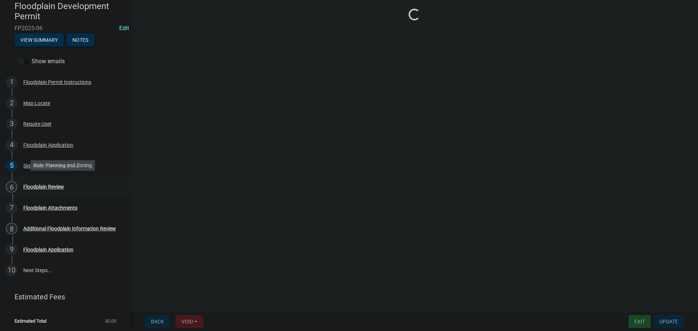
scroll to position [0, 0]
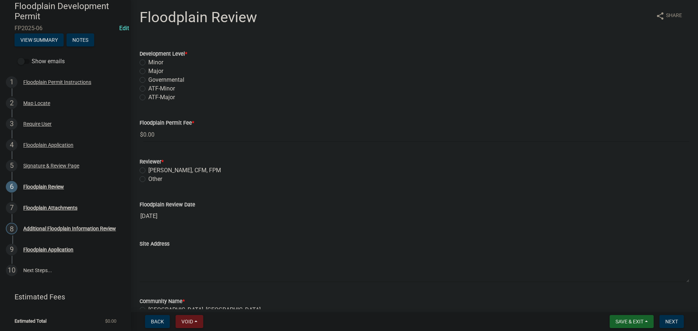
click at [148, 81] on label "Governmental" at bounding box center [166, 80] width 36 height 9
click at [148, 80] on input "Governmental" at bounding box center [150, 78] width 5 height 5
radio input "true"
click at [148, 171] on label "[PERSON_NAME], CFM, FPM" at bounding box center [184, 170] width 73 height 9
click at [148, 171] on input "[PERSON_NAME], CFM, FPM" at bounding box center [150, 168] width 5 height 5
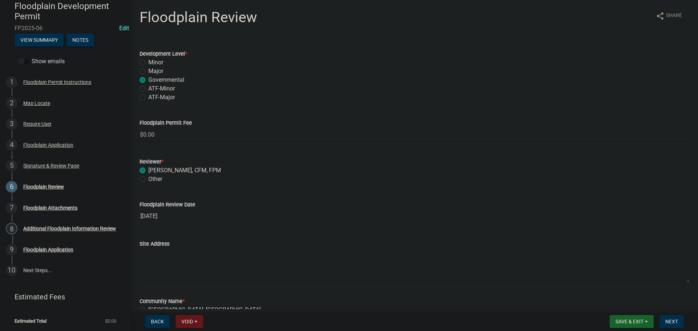
radio input "true"
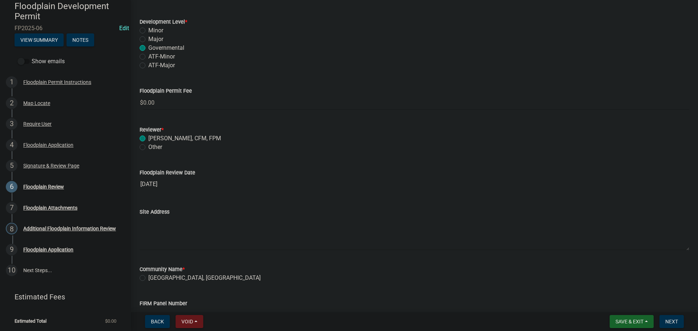
scroll to position [36, 0]
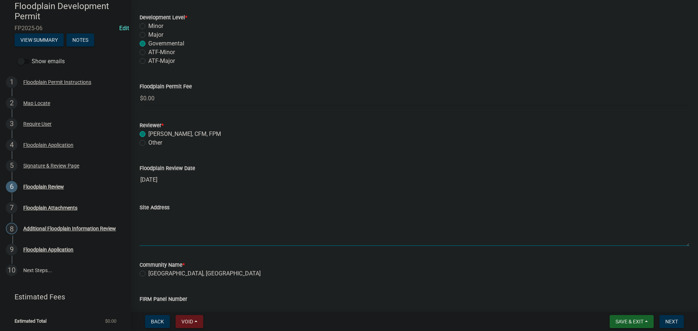
click at [153, 221] on textarea "Site Address" at bounding box center [414, 229] width 549 height 34
type textarea "1773 [GEOGRAPHIC_DATA]"
drag, startPoint x: 143, startPoint y: 274, endPoint x: 80, endPoint y: 274, distance: 62.5
click at [148, 274] on label "[GEOGRAPHIC_DATA], [GEOGRAPHIC_DATA]" at bounding box center [204, 273] width 112 height 9
click at [148, 274] on input "[GEOGRAPHIC_DATA], [GEOGRAPHIC_DATA]" at bounding box center [150, 271] width 5 height 5
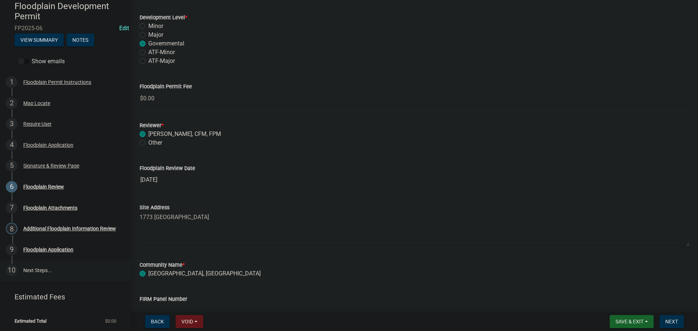
radio input "true"
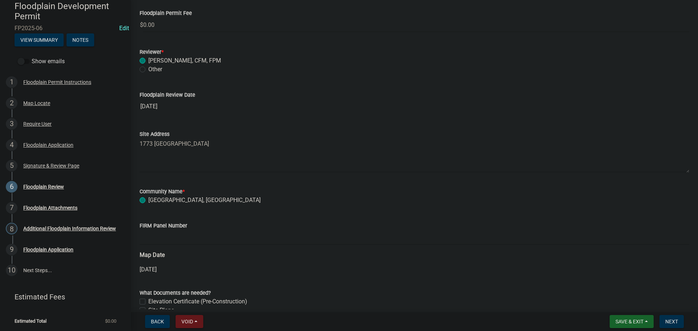
scroll to position [218, 0]
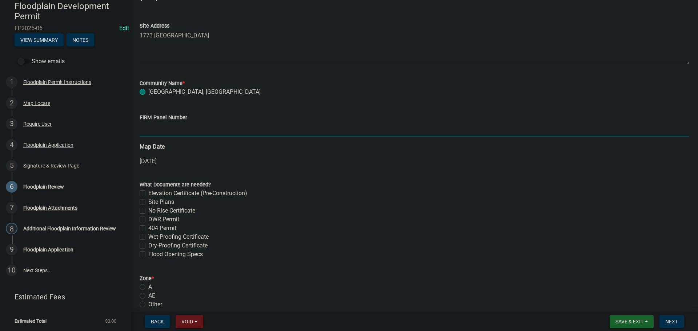
click at [153, 127] on input "FIRM Panel Number" at bounding box center [414, 129] width 549 height 15
type input "20111C0220E"
drag, startPoint x: 144, startPoint y: 202, endPoint x: 163, endPoint y: 210, distance: 21.1
click at [148, 202] on label "Site Plans" at bounding box center [161, 202] width 26 height 9
click at [148, 202] on input "Site Plans" at bounding box center [150, 200] width 5 height 5
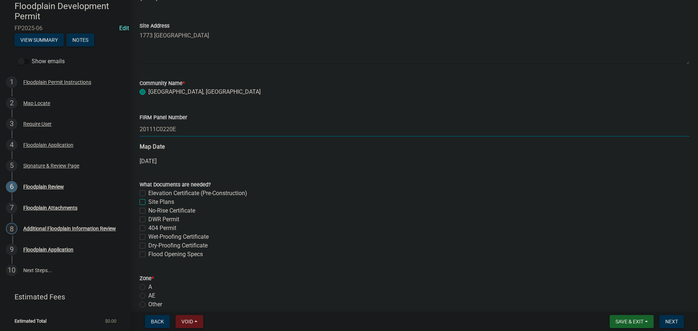
checkbox input "true"
checkbox input "false"
checkbox input "true"
checkbox input "false"
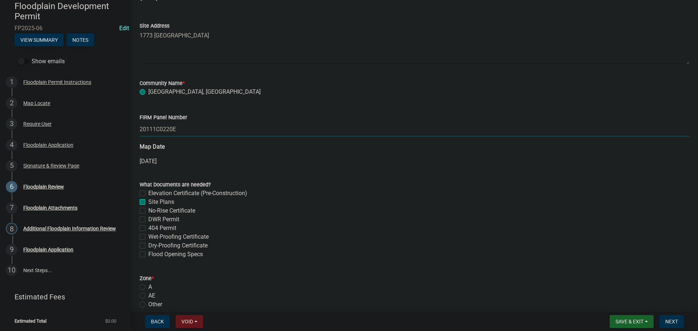
checkbox input "false"
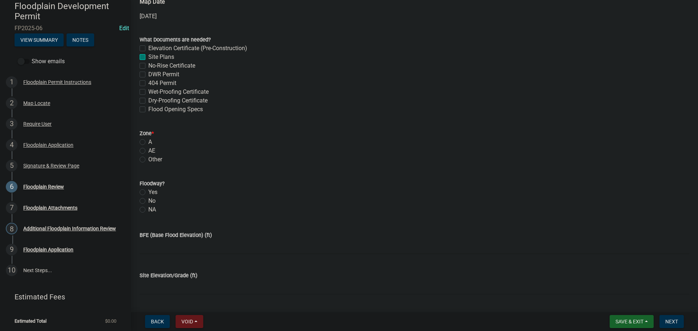
scroll to position [363, 0]
click at [148, 58] on label "Site Plans" at bounding box center [161, 56] width 26 height 9
click at [148, 57] on input "Site Plans" at bounding box center [150, 54] width 5 height 5
checkbox input "false"
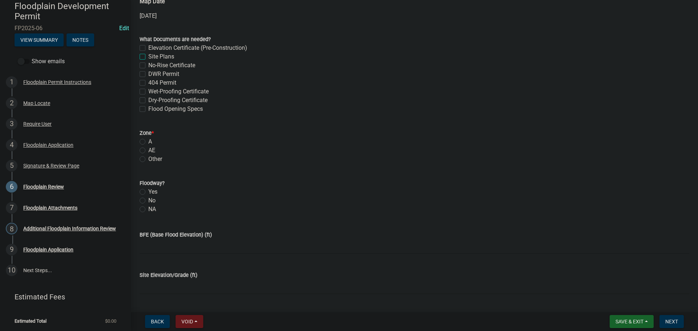
checkbox input "false"
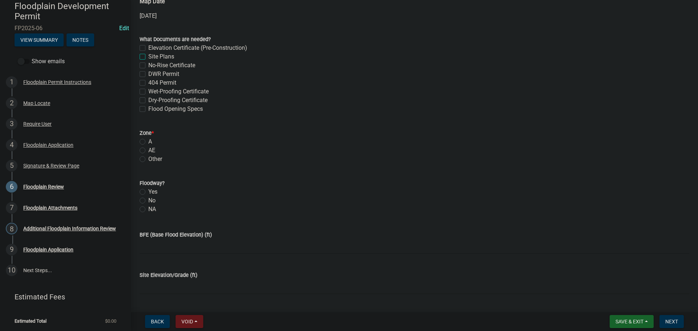
checkbox input "false"
click at [148, 149] on label "AE" at bounding box center [151, 150] width 7 height 9
click at [148, 149] on input "AE" at bounding box center [150, 148] width 5 height 5
radio input "true"
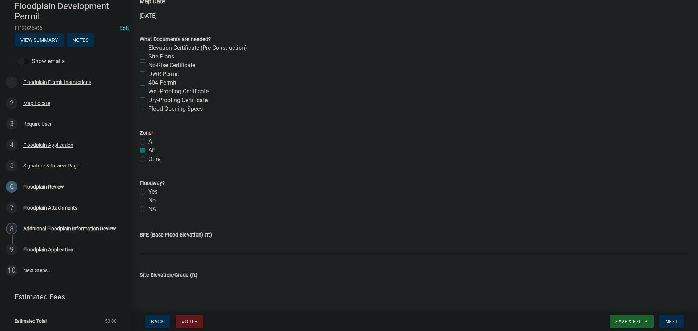
click at [148, 200] on label "No" at bounding box center [151, 200] width 7 height 9
click at [148, 200] on input "No" at bounding box center [150, 198] width 5 height 5
radio input "true"
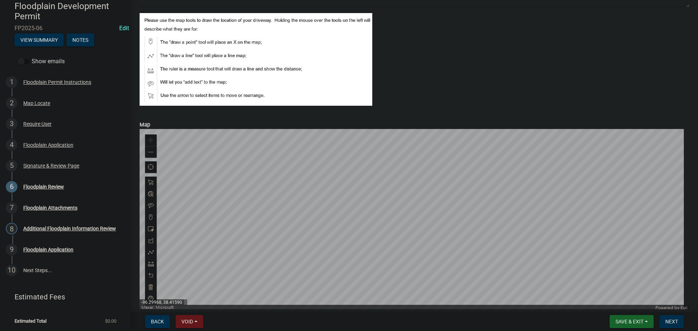
scroll to position [947, 0]
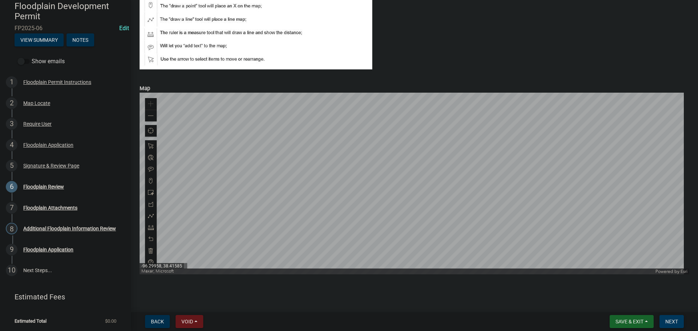
click at [674, 322] on span "Next" at bounding box center [671, 322] width 13 height 6
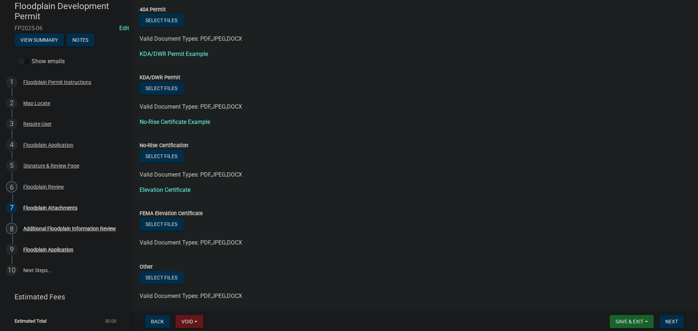
scroll to position [176, 0]
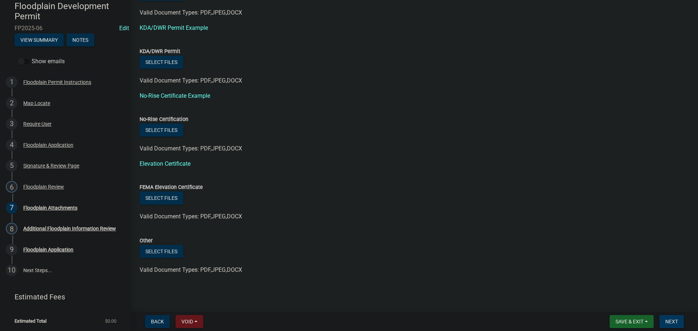
click at [673, 322] on span "Next" at bounding box center [671, 322] width 13 height 6
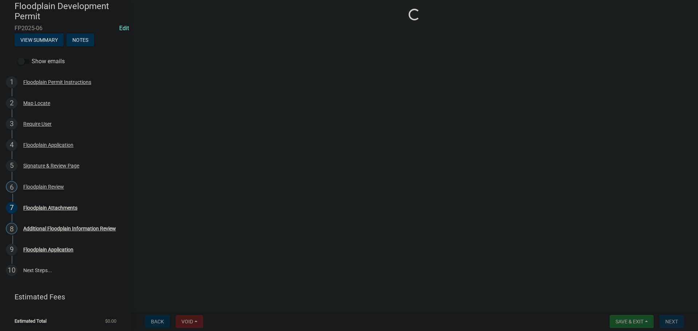
scroll to position [0, 0]
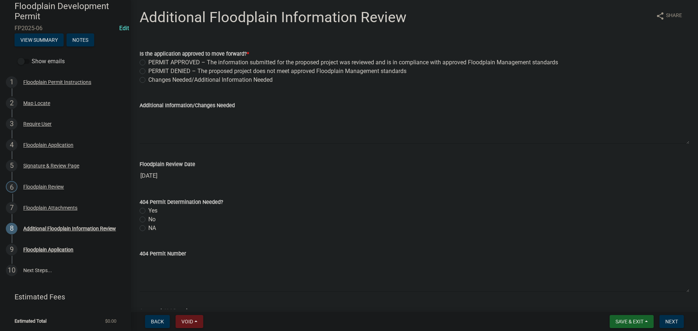
click at [150, 65] on label "PERMIT APPROVED – The information submitted for the proposed project was review…" at bounding box center [353, 62] width 410 height 9
click at [150, 63] on input "PERMIT APPROVED – The information submitted for the proposed project was review…" at bounding box center [150, 60] width 5 height 5
radio input "true"
click at [148, 220] on label "No" at bounding box center [151, 219] width 7 height 9
click at [148, 220] on input "No" at bounding box center [150, 217] width 5 height 5
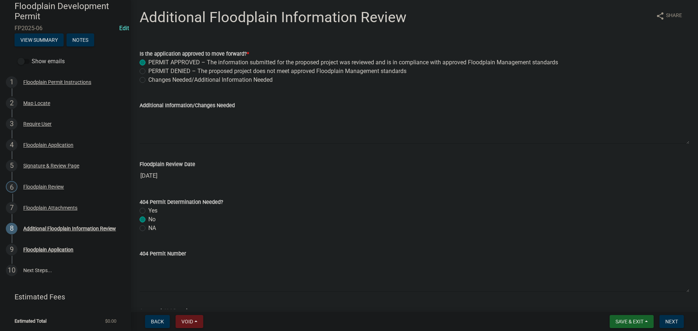
radio input "true"
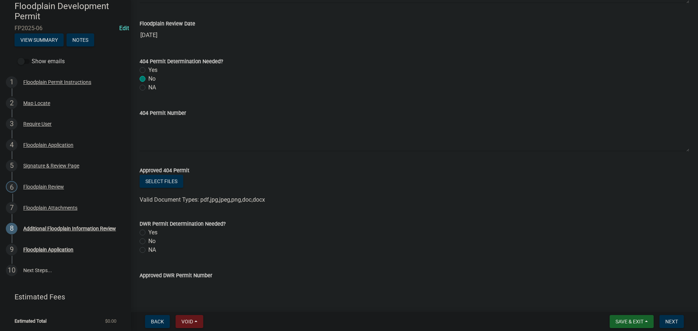
scroll to position [145, 0]
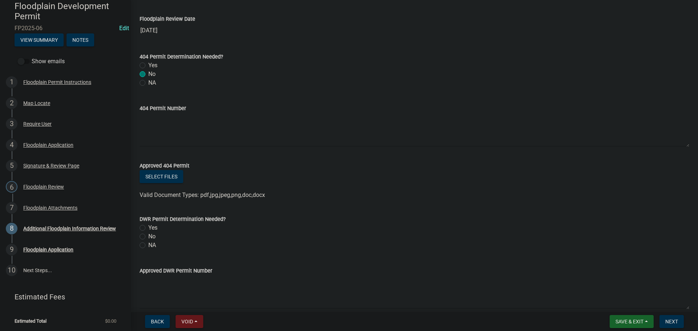
click at [148, 237] on label "No" at bounding box center [151, 236] width 7 height 9
click at [148, 237] on input "No" at bounding box center [150, 234] width 5 height 5
radio input "true"
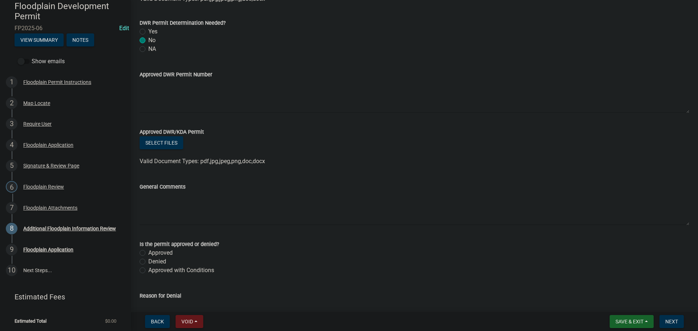
scroll to position [363, 0]
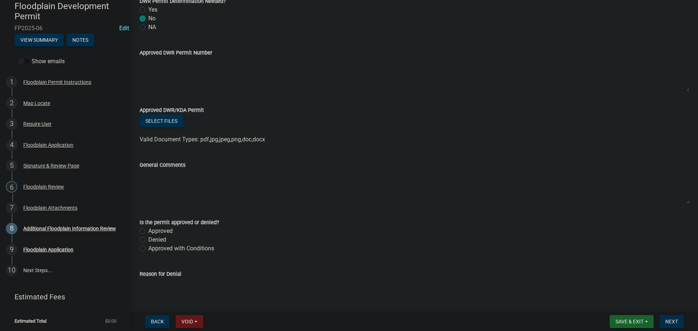
click at [148, 232] on label "Approved" at bounding box center [160, 231] width 24 height 9
click at [148, 231] on input "Approved" at bounding box center [150, 229] width 5 height 5
radio input "true"
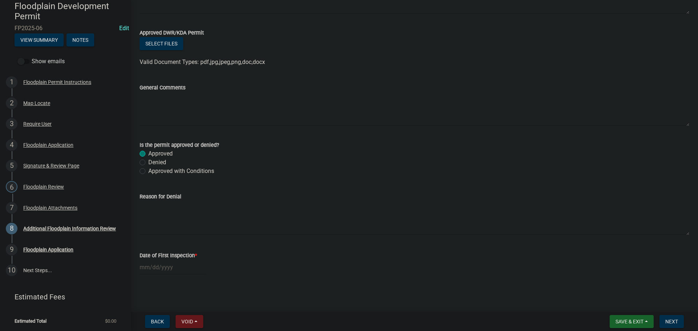
scroll to position [441, 0]
click at [167, 267] on div at bounding box center [173, 266] width 67 height 15
select select "9"
select select "2025"
click at [158, 238] on div "30" at bounding box center [159, 240] width 12 height 12
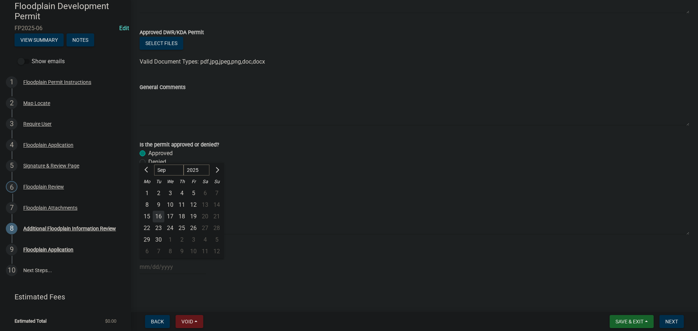
type input "[DATE]"
click at [667, 317] on button "Next" at bounding box center [671, 321] width 24 height 13
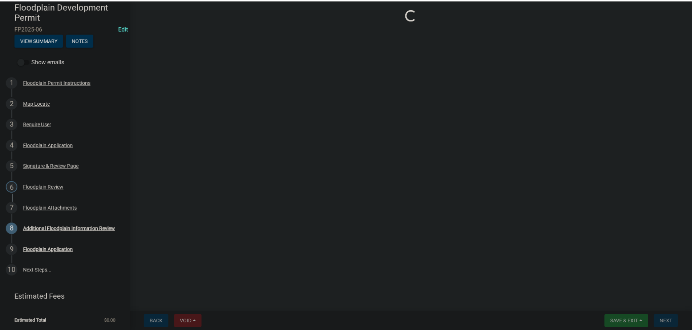
scroll to position [0, 0]
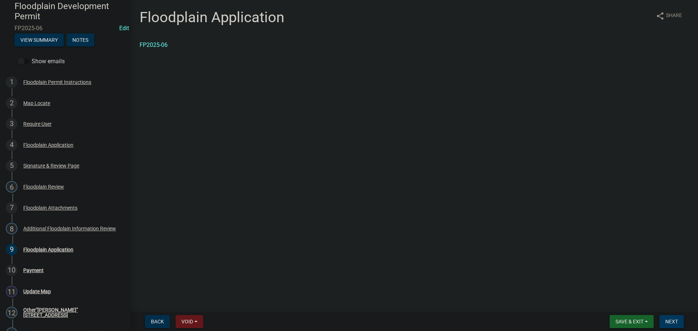
click at [670, 321] on span "Next" at bounding box center [671, 322] width 13 height 6
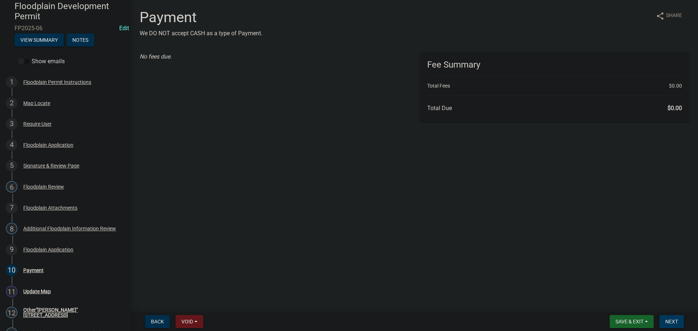
click at [670, 321] on span "Next" at bounding box center [671, 322] width 13 height 6
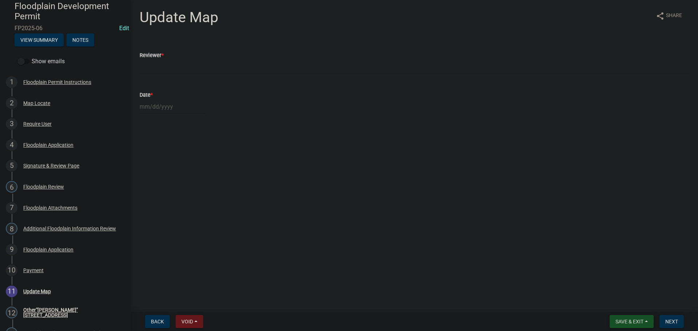
click at [626, 320] on span "Save & Exit" at bounding box center [629, 322] width 28 height 6
click at [622, 304] on button "Save & Exit" at bounding box center [624, 302] width 58 height 17
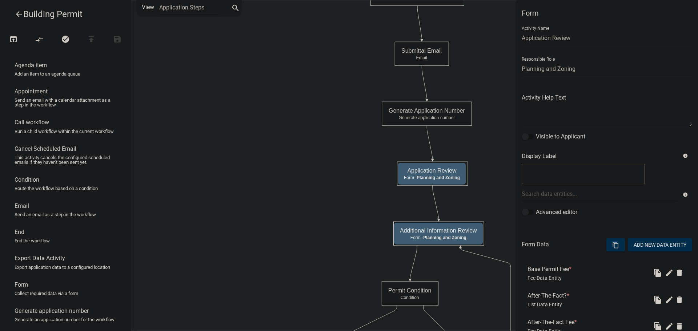
select select "C6CEE91C-F655-42E9-B513-56039F04F0EC"
